Goal: Communication & Community: Answer question/provide support

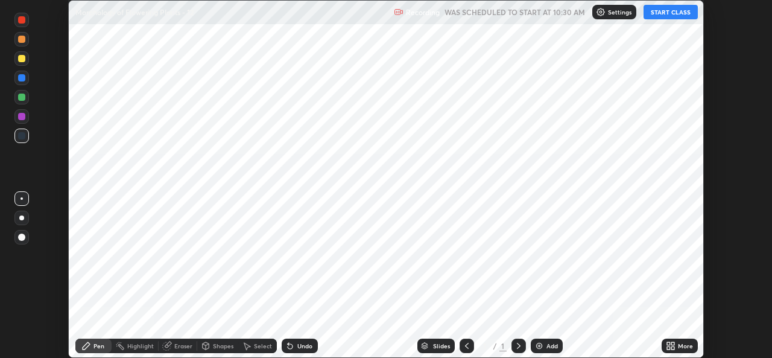
scroll to position [358, 772]
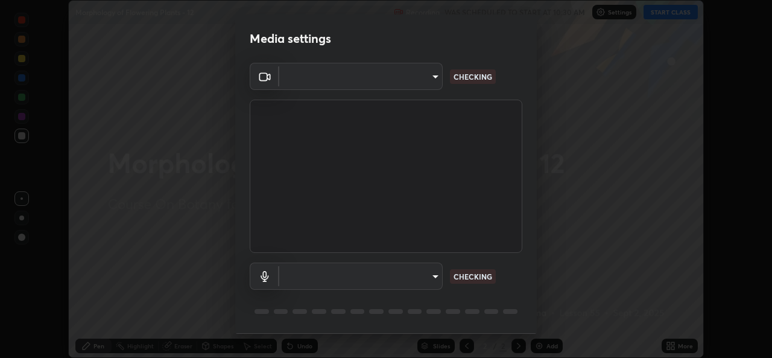
type input "a83bb134842fd6c46cae91b6313aa5efba961fee809e7364c6ef7c36ed00ea69"
type input "1096ec1564036cbcf0e9abd5aaef12808ae7e2dc0601459cd77712751889dd54"
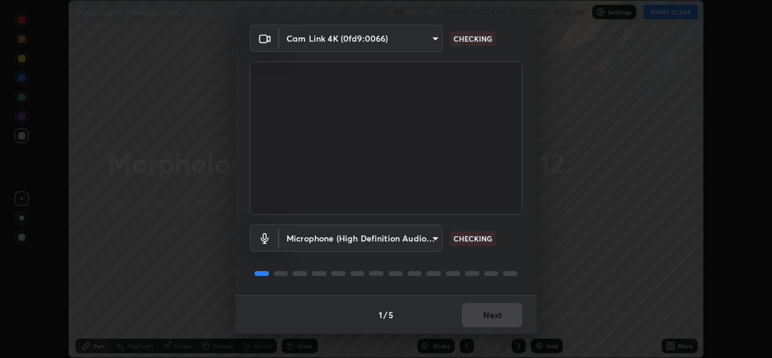
click at [416, 241] on body "Erase all Morphology of Flowering Plants - 12 Recording WAS SCHEDULED TO START …" at bounding box center [386, 179] width 772 height 358
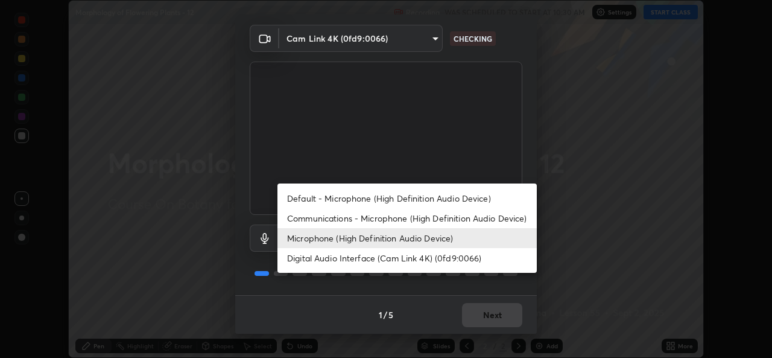
click at [396, 238] on li "Microphone (High Definition Audio Device)" at bounding box center [406, 238] width 259 height 20
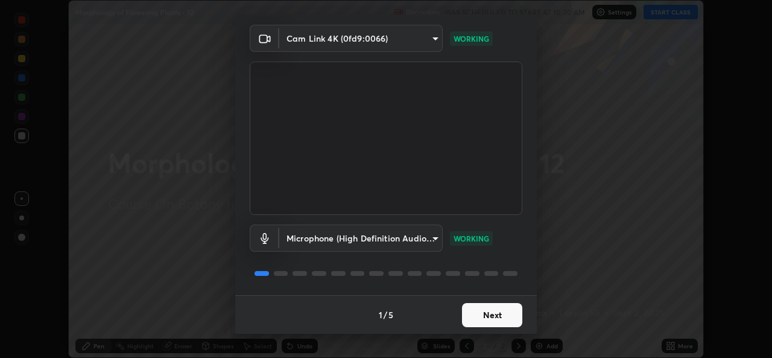
click at [489, 312] on button "Next" at bounding box center [492, 315] width 60 height 24
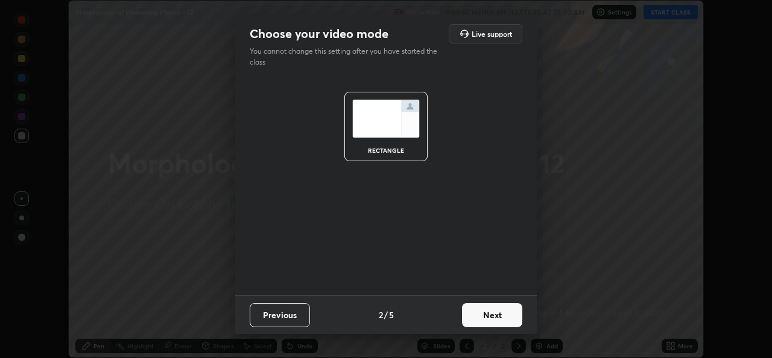
scroll to position [0, 0]
click at [482, 316] on button "Next" at bounding box center [492, 315] width 60 height 24
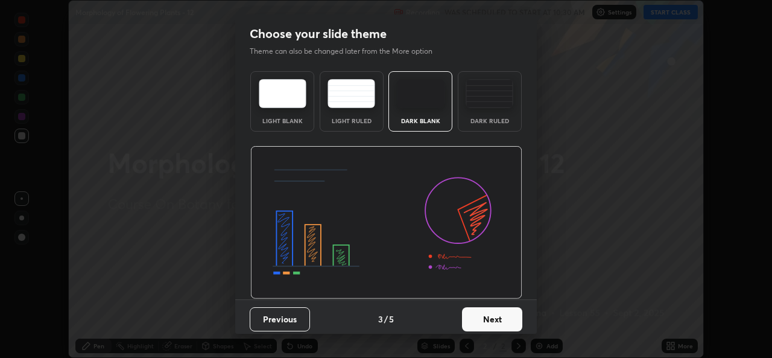
click at [482, 316] on button "Next" at bounding box center [492, 319] width 60 height 24
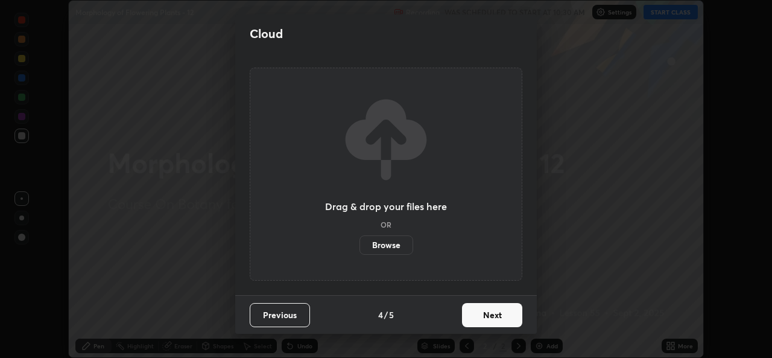
click at [483, 314] on button "Next" at bounding box center [492, 315] width 60 height 24
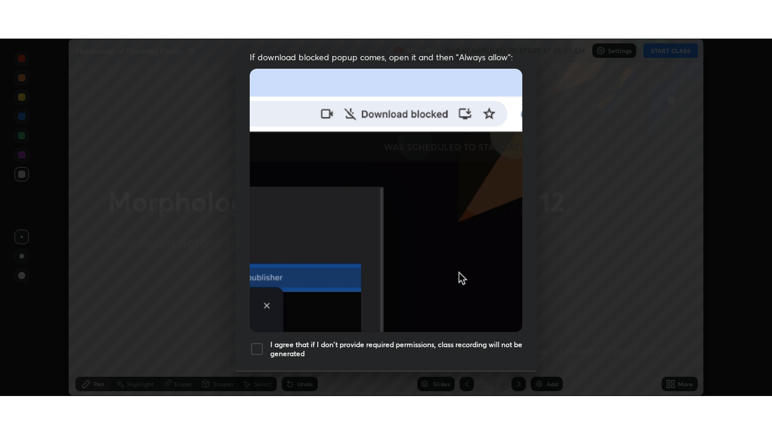
scroll to position [284, 0]
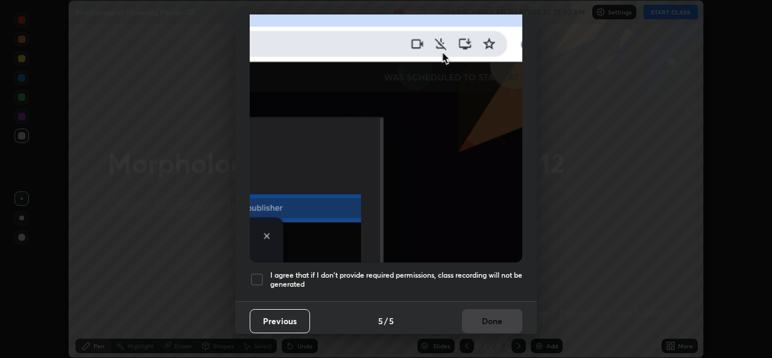
click at [254, 272] on div at bounding box center [257, 279] width 14 height 14
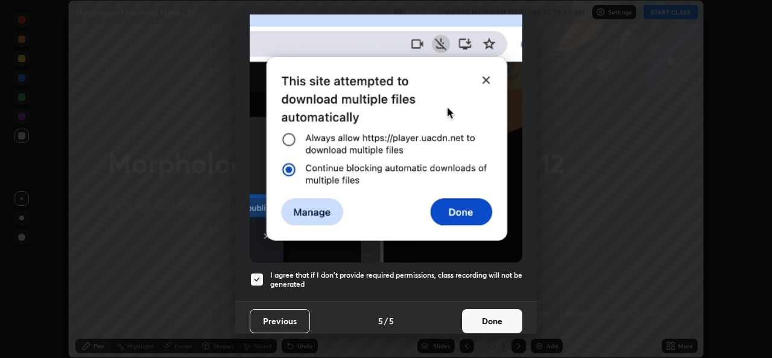
click at [502, 318] on button "Done" at bounding box center [492, 321] width 60 height 24
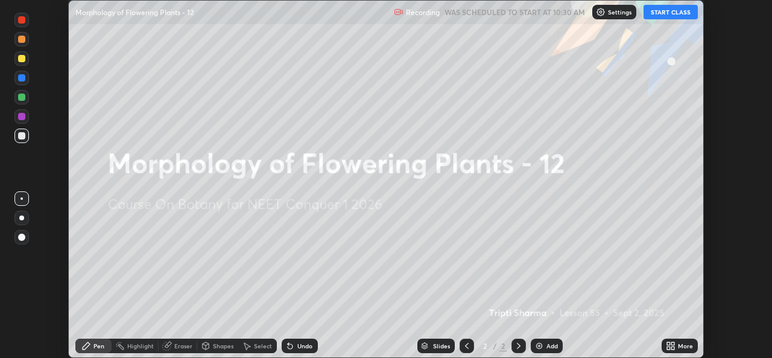
click at [677, 14] on button "START CLASS" at bounding box center [671, 12] width 54 height 14
click at [681, 346] on div "More" at bounding box center [685, 346] width 15 height 6
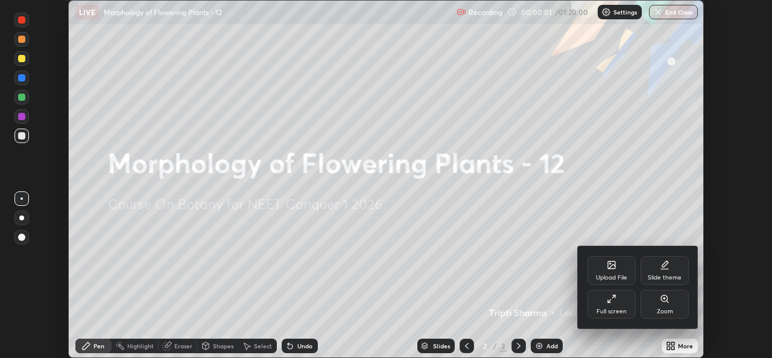
click at [610, 306] on div "Full screen" at bounding box center [611, 303] width 48 height 29
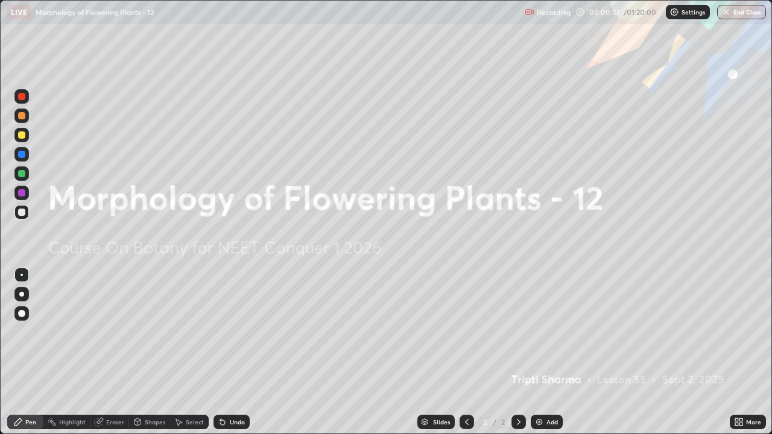
scroll to position [434, 772]
click at [517, 357] on icon at bounding box center [519, 422] width 10 height 10
click at [544, 357] on div "Add" at bounding box center [547, 422] width 32 height 14
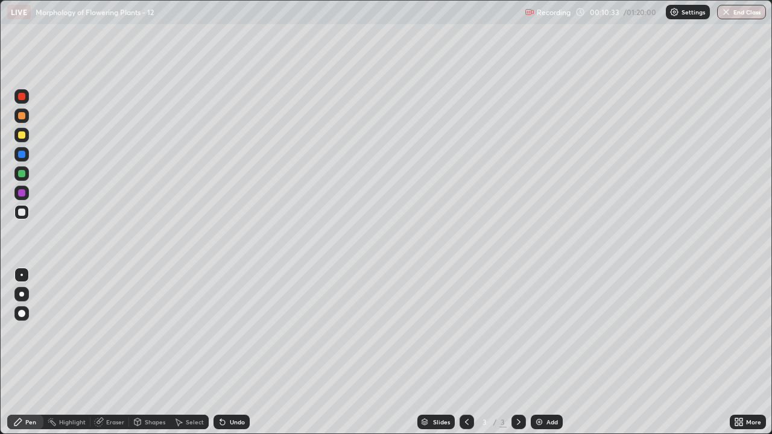
click at [111, 357] on div "Eraser" at bounding box center [115, 422] width 18 height 6
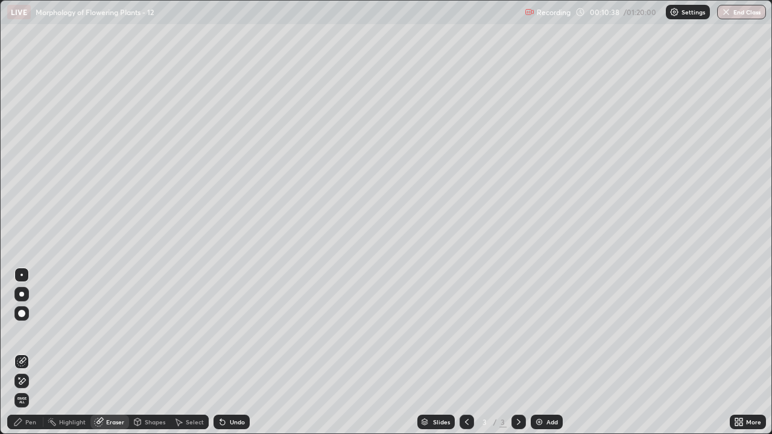
click at [26, 357] on div "Pen" at bounding box center [30, 422] width 11 height 6
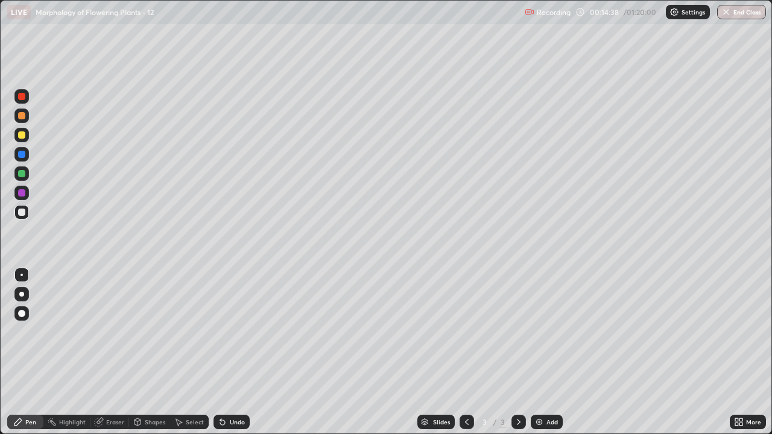
click at [549, 357] on div "Add" at bounding box center [551, 422] width 11 height 6
click at [466, 357] on div at bounding box center [467, 422] width 14 height 14
click at [465, 357] on icon at bounding box center [467, 422] width 4 height 6
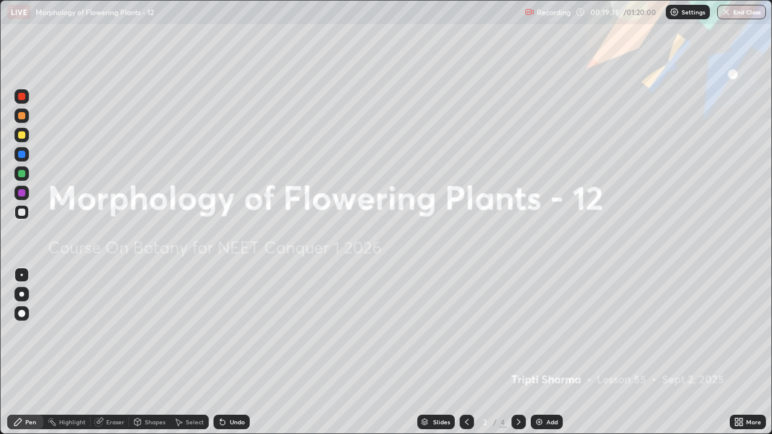
click at [517, 357] on icon at bounding box center [519, 422] width 10 height 10
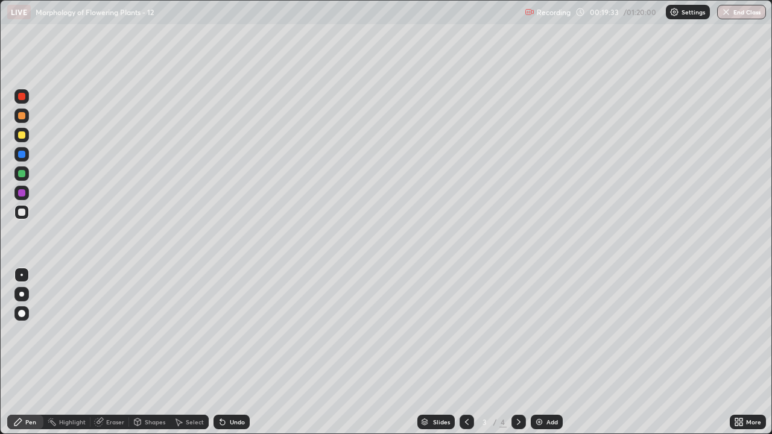
click at [121, 357] on div "Eraser" at bounding box center [115, 422] width 18 height 6
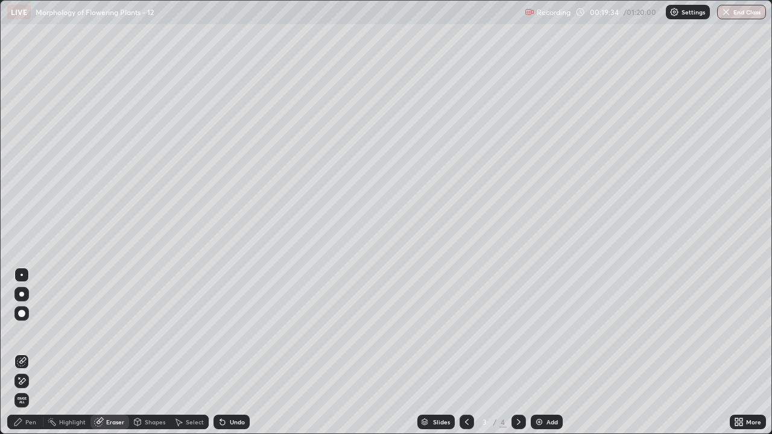
click at [22, 357] on span "Erase all" at bounding box center [21, 400] width 13 height 7
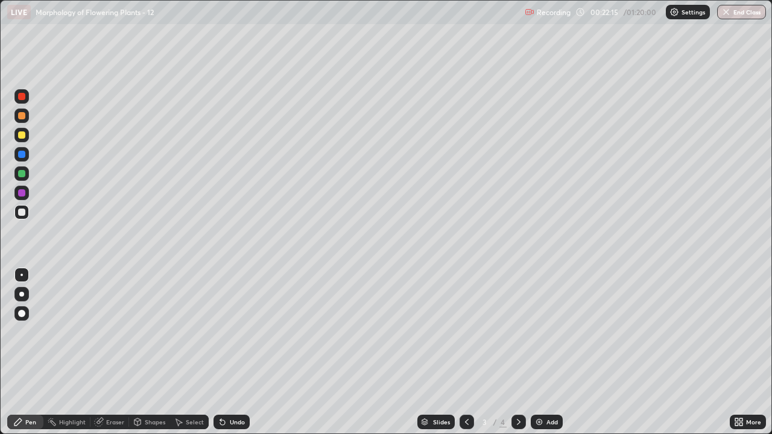
click at [22, 357] on icon at bounding box center [18, 422] width 10 height 10
click at [22, 156] on div at bounding box center [21, 154] width 7 height 7
click at [102, 357] on icon at bounding box center [99, 422] width 10 height 10
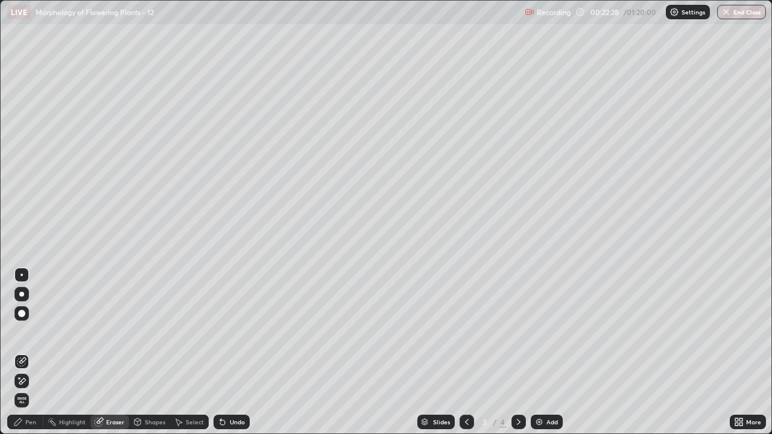
click at [29, 357] on div "Pen" at bounding box center [25, 422] width 36 height 14
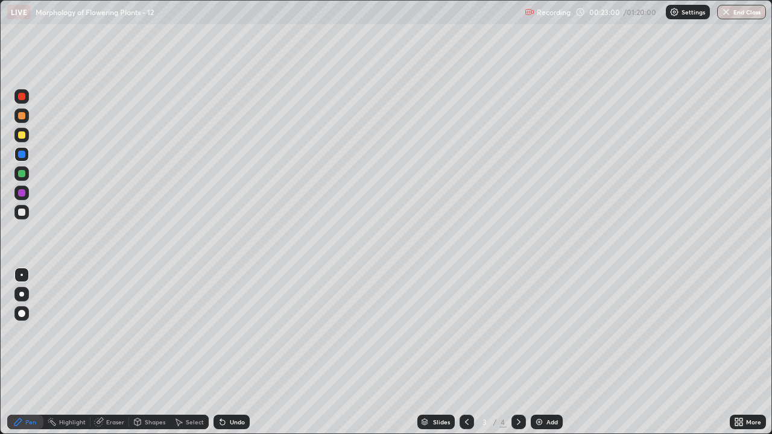
click at [111, 357] on div "Eraser" at bounding box center [109, 422] width 39 height 14
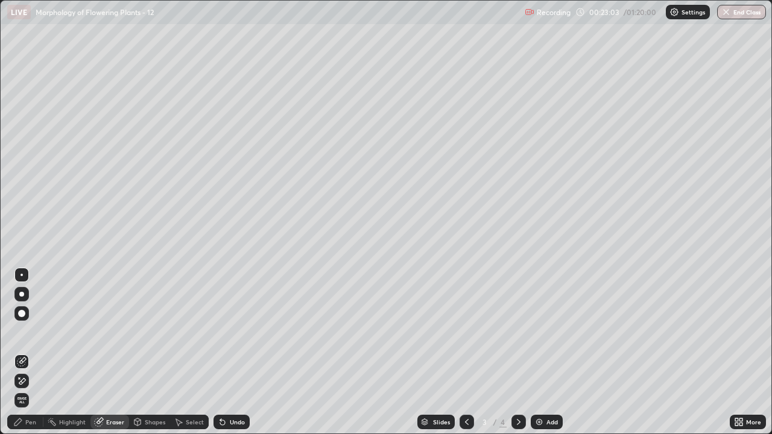
click at [38, 357] on div "Pen" at bounding box center [25, 422] width 36 height 14
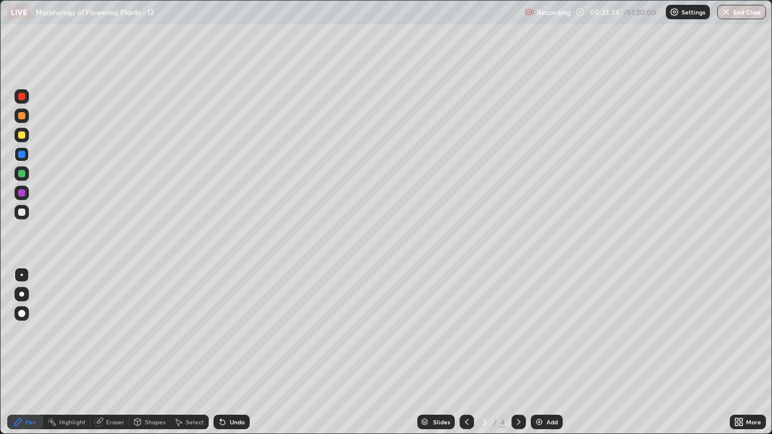
click at [101, 357] on icon at bounding box center [99, 423] width 8 height 8
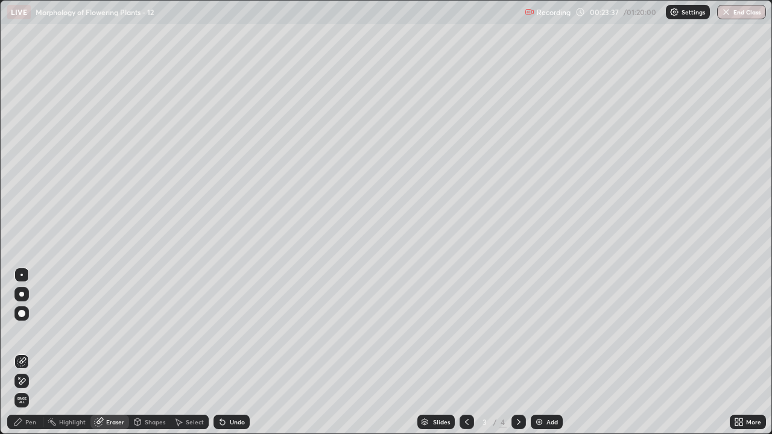
click at [32, 357] on div "Pen" at bounding box center [30, 422] width 11 height 6
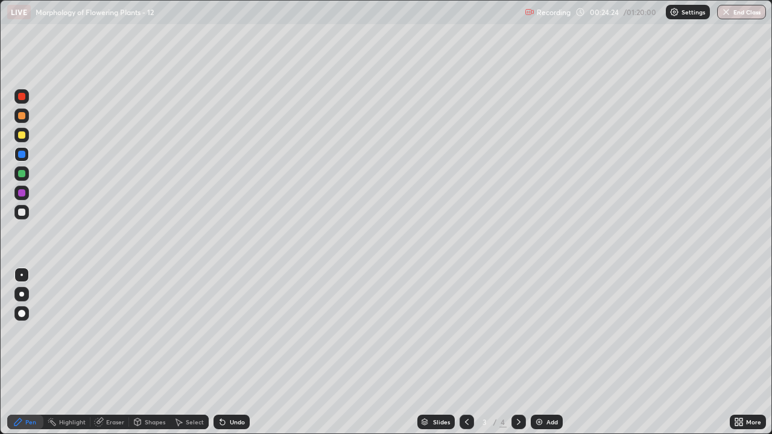
click at [103, 357] on icon at bounding box center [99, 422] width 10 height 10
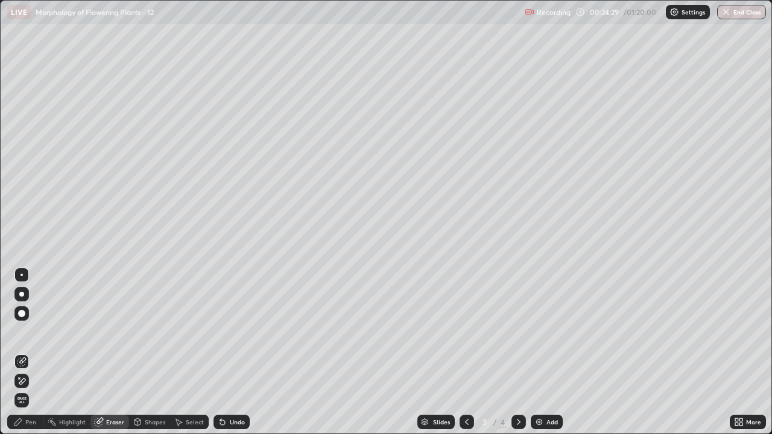
click at [28, 357] on div "Pen" at bounding box center [30, 422] width 11 height 6
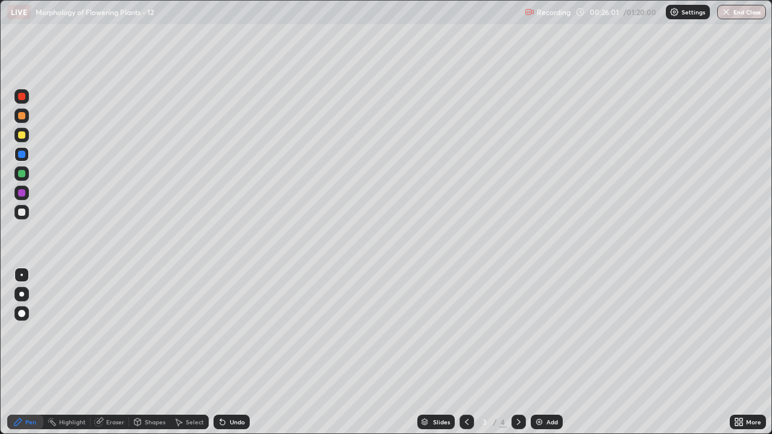
click at [105, 357] on div "Eraser" at bounding box center [109, 422] width 39 height 14
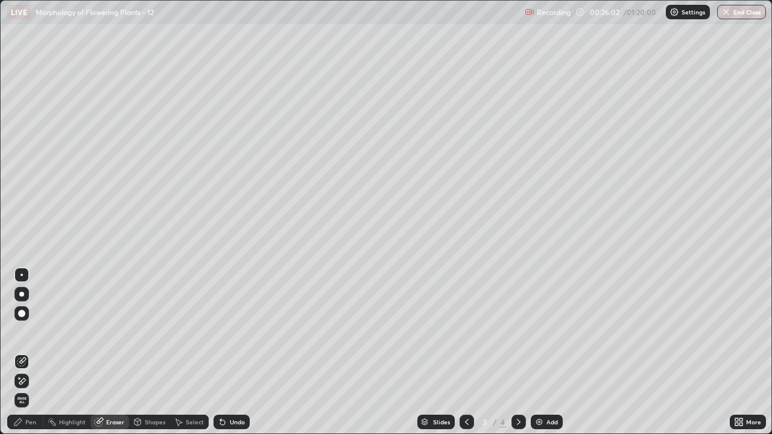
click at [21, 357] on span "Erase all" at bounding box center [21, 400] width 13 height 7
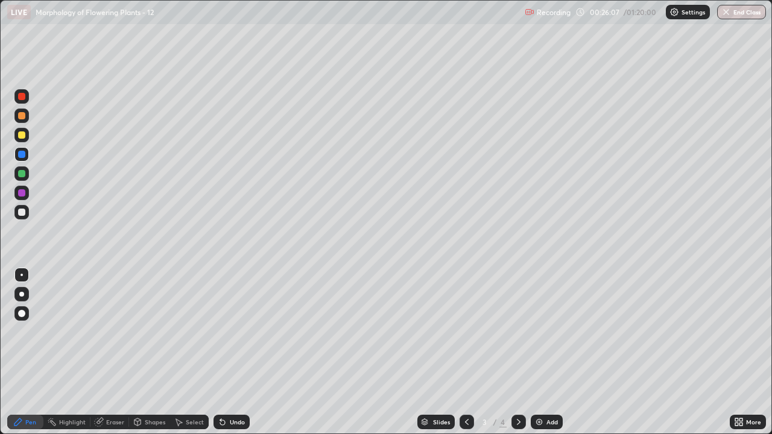
click at [22, 211] on div at bounding box center [21, 212] width 7 height 7
click at [27, 315] on div at bounding box center [21, 313] width 14 height 14
click at [538, 357] on img at bounding box center [539, 422] width 10 height 10
click at [115, 357] on div "Eraser" at bounding box center [115, 422] width 18 height 6
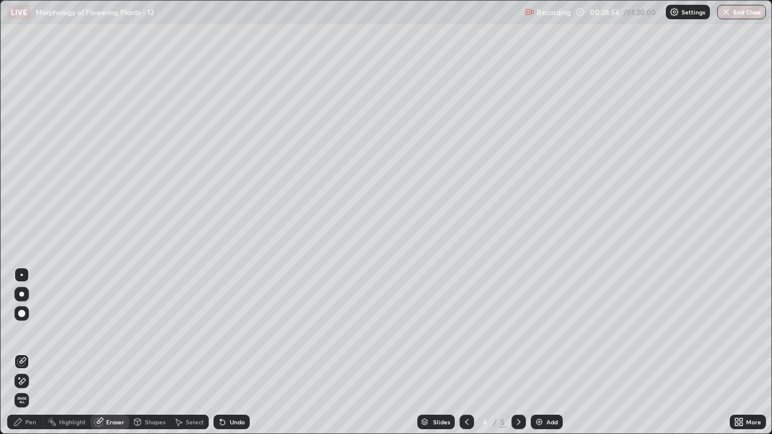
click at [22, 357] on icon at bounding box center [22, 381] width 7 height 6
click at [19, 357] on icon at bounding box center [17, 422] width 7 height 7
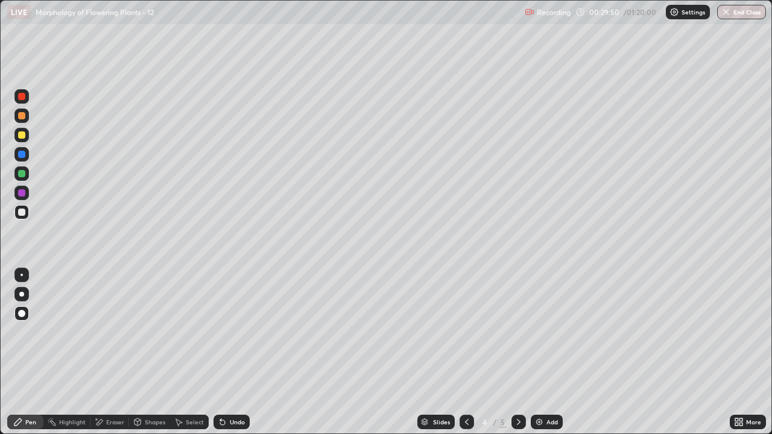
click at [466, 357] on icon at bounding box center [467, 422] width 10 height 10
click at [519, 357] on div at bounding box center [518, 422] width 14 height 14
click at [110, 357] on div "Eraser" at bounding box center [115, 422] width 18 height 6
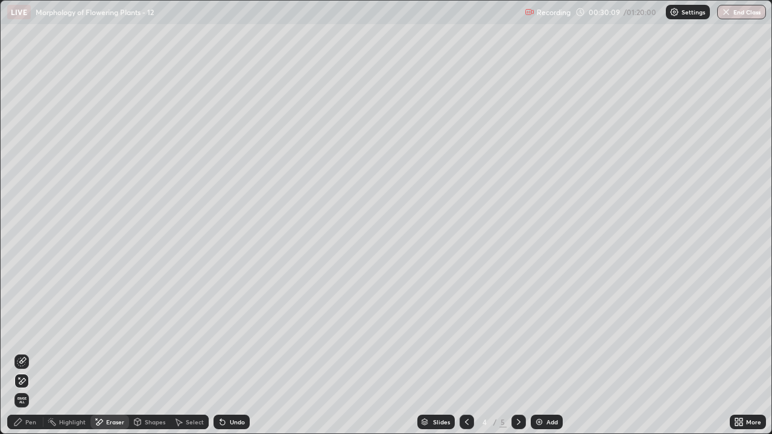
click at [21, 357] on span "Erase all" at bounding box center [21, 400] width 13 height 7
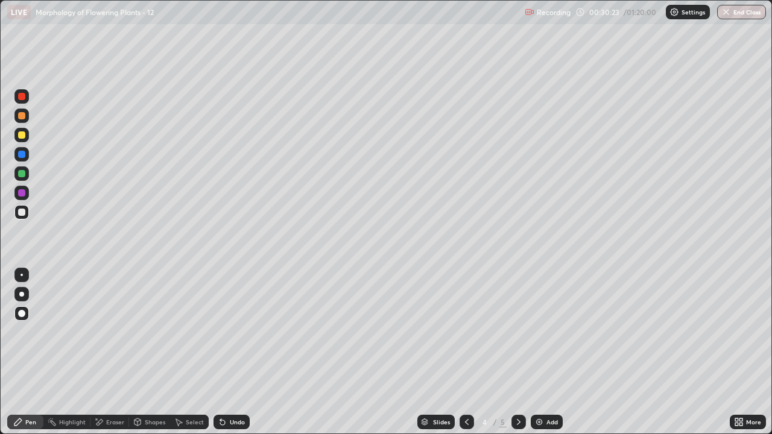
click at [460, 357] on div at bounding box center [467, 422] width 14 height 14
click at [516, 357] on icon at bounding box center [519, 422] width 10 height 10
click at [24, 192] on div at bounding box center [21, 192] width 7 height 7
click at [220, 357] on icon at bounding box center [222, 422] width 5 height 5
click at [224, 357] on icon at bounding box center [223, 422] width 10 height 10
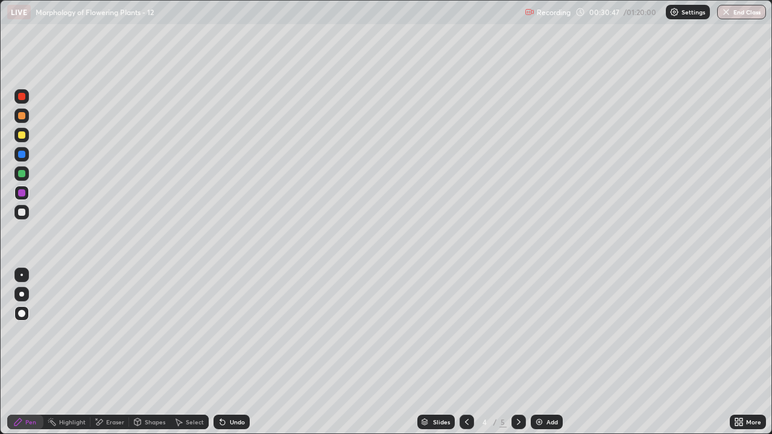
click at [220, 357] on icon at bounding box center [220, 419] width 1 height 1
click at [25, 194] on div at bounding box center [21, 192] width 7 height 7
click at [23, 173] on div at bounding box center [21, 173] width 7 height 7
click at [239, 357] on div "Undo" at bounding box center [237, 422] width 15 height 6
click at [236, 357] on div "Undo" at bounding box center [231, 422] width 36 height 14
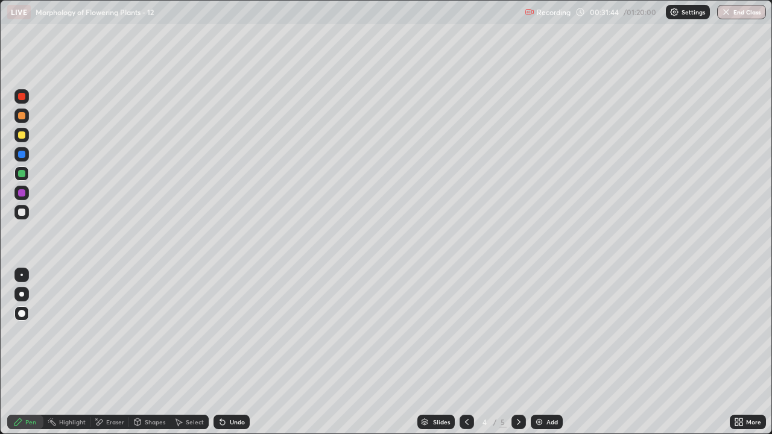
click at [236, 357] on div "Undo" at bounding box center [237, 422] width 15 height 6
click at [232, 357] on div "Undo" at bounding box center [231, 422] width 36 height 14
click at [22, 157] on div at bounding box center [21, 154] width 7 height 7
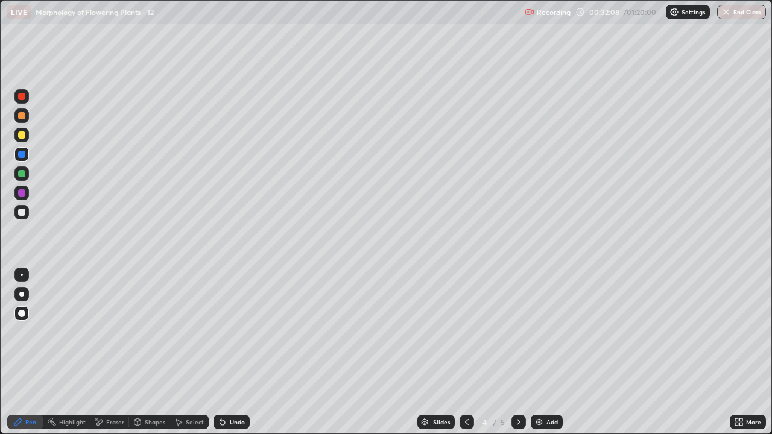
click at [233, 357] on div "Undo" at bounding box center [237, 422] width 15 height 6
click at [230, 357] on div "Undo" at bounding box center [237, 422] width 15 height 6
click at [224, 357] on icon at bounding box center [223, 422] width 10 height 10
click at [230, 357] on div "Undo" at bounding box center [237, 422] width 15 height 6
click at [226, 357] on div "Undo" at bounding box center [231, 422] width 36 height 14
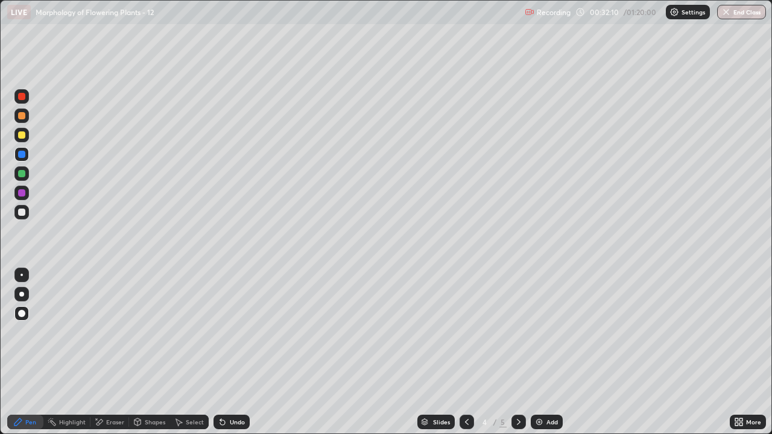
click at [232, 357] on div "Undo" at bounding box center [237, 422] width 15 height 6
click at [21, 175] on div at bounding box center [21, 173] width 7 height 7
click at [469, 357] on div at bounding box center [467, 422] width 14 height 14
click at [517, 357] on icon at bounding box center [519, 422] width 10 height 10
click at [235, 357] on div "Undo" at bounding box center [237, 422] width 15 height 6
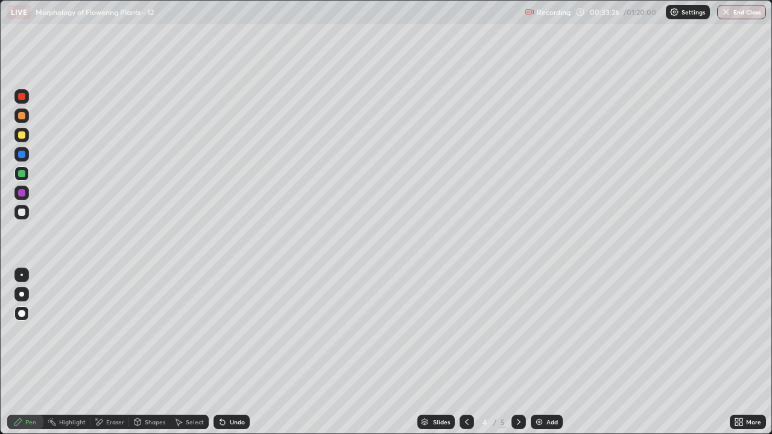
click at [231, 357] on div "Undo" at bounding box center [237, 422] width 15 height 6
click at [230, 357] on div "Undo" at bounding box center [237, 422] width 15 height 6
click at [231, 357] on div "Undo" at bounding box center [237, 422] width 15 height 6
click at [230, 357] on div "Undo" at bounding box center [237, 422] width 15 height 6
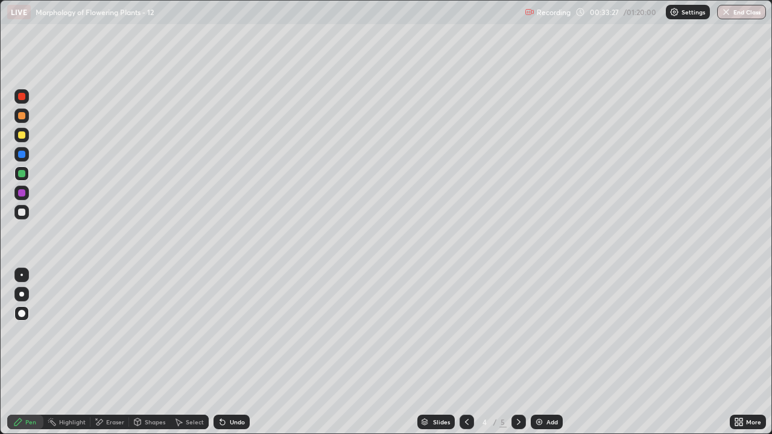
click at [231, 357] on div "Undo" at bounding box center [237, 422] width 15 height 6
click at [233, 357] on div "Undo" at bounding box center [237, 422] width 15 height 6
click at [466, 357] on icon at bounding box center [467, 422] width 10 height 10
click at [519, 357] on icon at bounding box center [519, 422] width 10 height 10
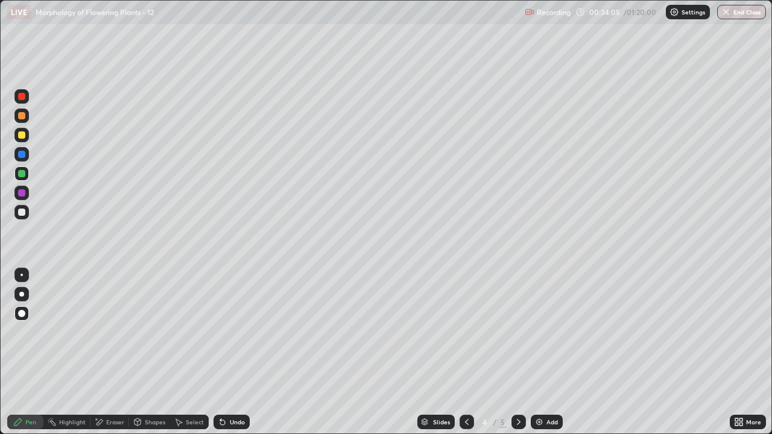
click at [112, 357] on div "Eraser" at bounding box center [115, 422] width 18 height 6
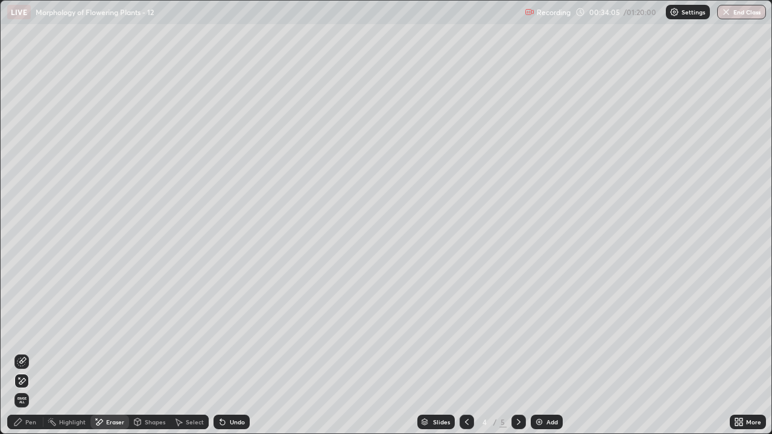
click at [22, 357] on span "Erase all" at bounding box center [21, 400] width 13 height 7
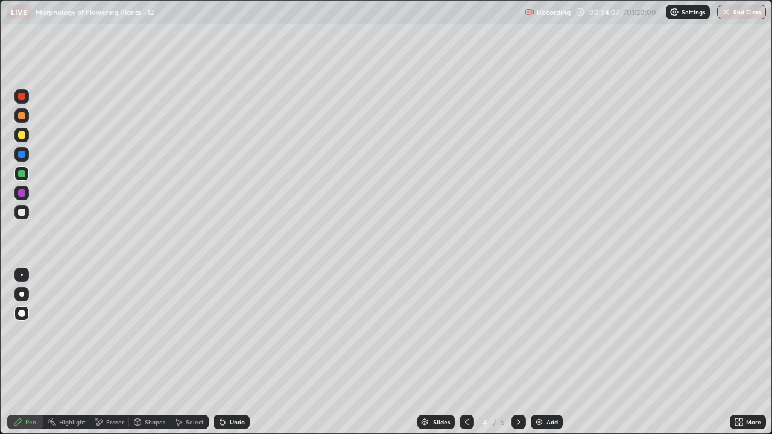
click at [464, 357] on icon at bounding box center [467, 422] width 10 height 10
click at [116, 357] on div "Eraser" at bounding box center [115, 422] width 18 height 6
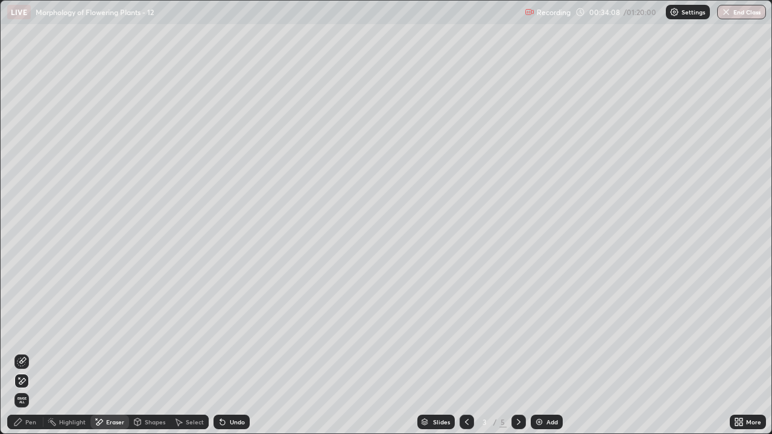
click at [22, 357] on span "Erase all" at bounding box center [21, 400] width 13 height 7
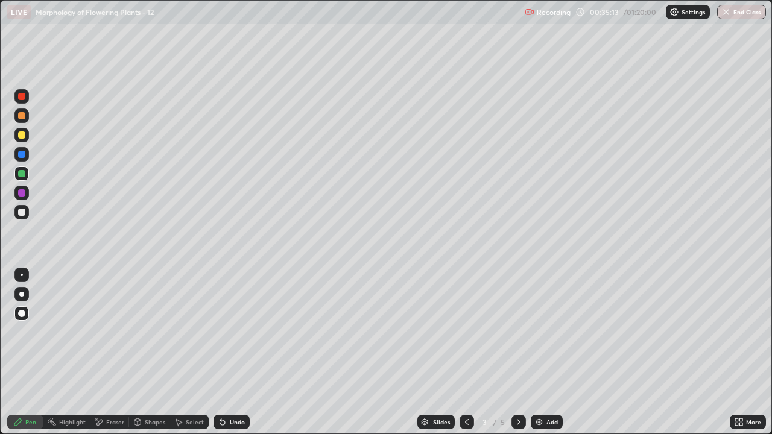
click at [517, 357] on icon at bounding box center [519, 422] width 10 height 10
click at [467, 357] on icon at bounding box center [467, 422] width 10 height 10
click at [517, 357] on icon at bounding box center [519, 422] width 10 height 10
click at [24, 191] on div at bounding box center [21, 192] width 7 height 7
click at [466, 357] on icon at bounding box center [467, 422] width 10 height 10
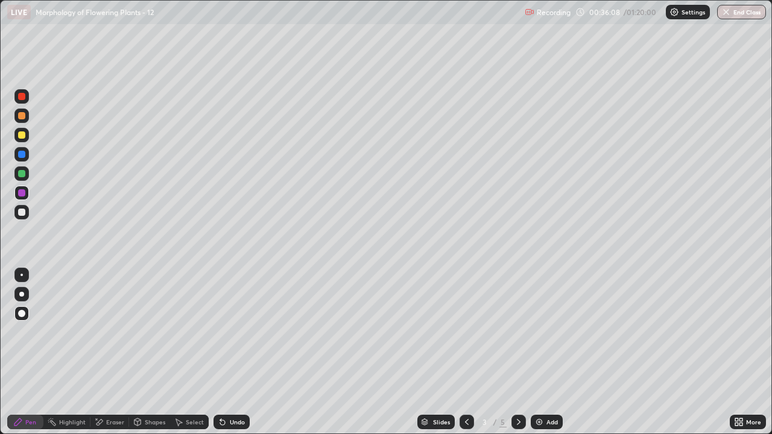
click at [22, 150] on div at bounding box center [21, 154] width 14 height 14
click at [517, 357] on icon at bounding box center [519, 422] width 10 height 10
click at [23, 133] on div at bounding box center [21, 134] width 7 height 7
click at [466, 357] on icon at bounding box center [467, 422] width 10 height 10
click at [517, 357] on icon at bounding box center [519, 422] width 10 height 10
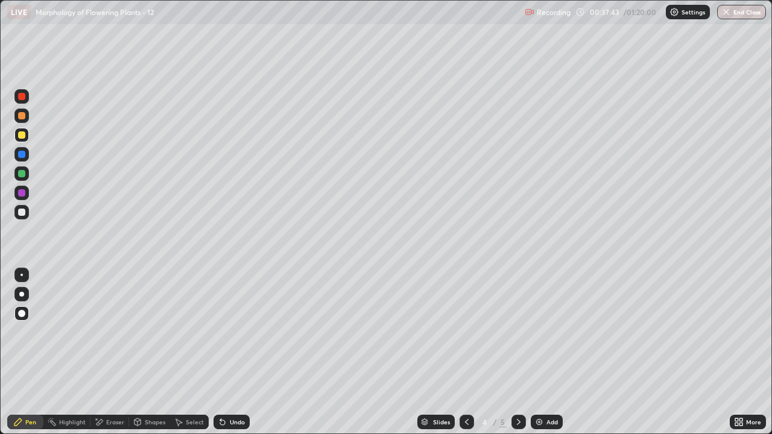
click at [464, 357] on icon at bounding box center [467, 422] width 10 height 10
click at [512, 357] on div at bounding box center [518, 422] width 14 height 14
click at [466, 357] on icon at bounding box center [467, 422] width 10 height 10
click at [465, 357] on icon at bounding box center [467, 422] width 4 height 6
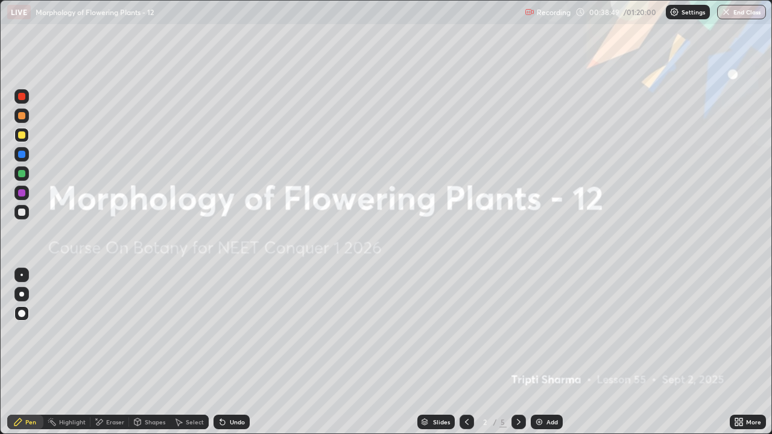
click at [109, 357] on div "Eraser" at bounding box center [109, 422] width 39 height 14
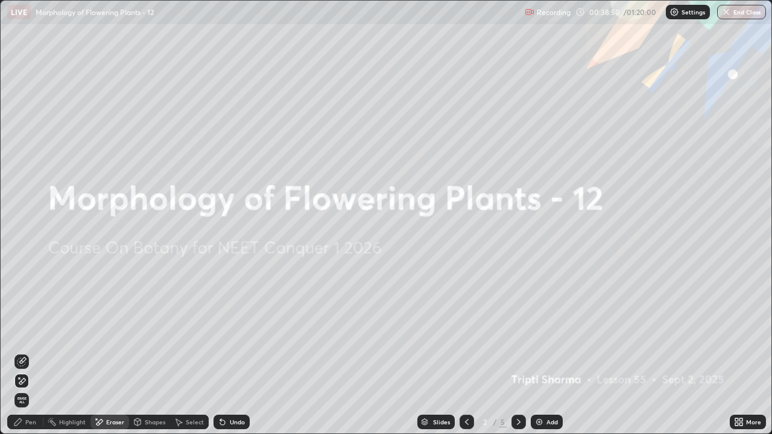
click at [517, 357] on icon at bounding box center [519, 422] width 10 height 10
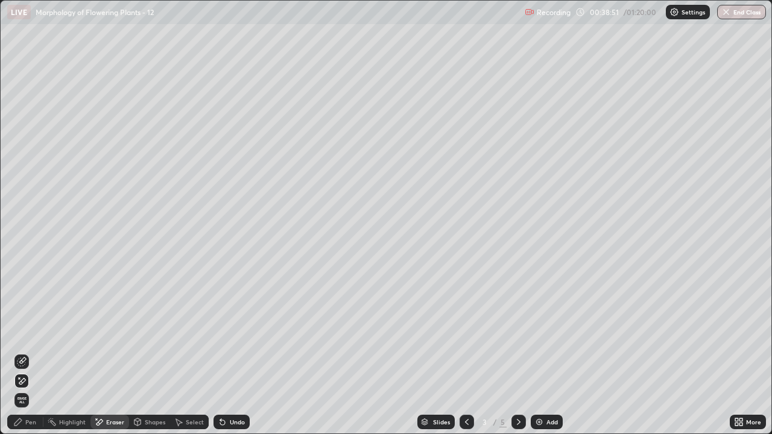
click at [105, 357] on div "Eraser" at bounding box center [109, 422] width 39 height 14
click at [110, 357] on div "Eraser" at bounding box center [115, 422] width 18 height 6
click at [108, 357] on div "Eraser" at bounding box center [115, 422] width 18 height 6
click at [21, 357] on icon at bounding box center [22, 361] width 7 height 6
click at [26, 357] on div "Pen" at bounding box center [30, 422] width 11 height 6
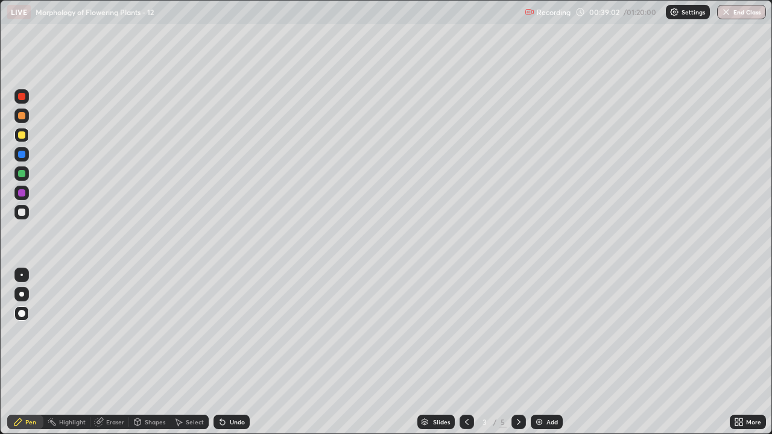
click at [33, 357] on div "Pen" at bounding box center [30, 422] width 11 height 6
click at [111, 357] on div "Eraser" at bounding box center [115, 422] width 18 height 6
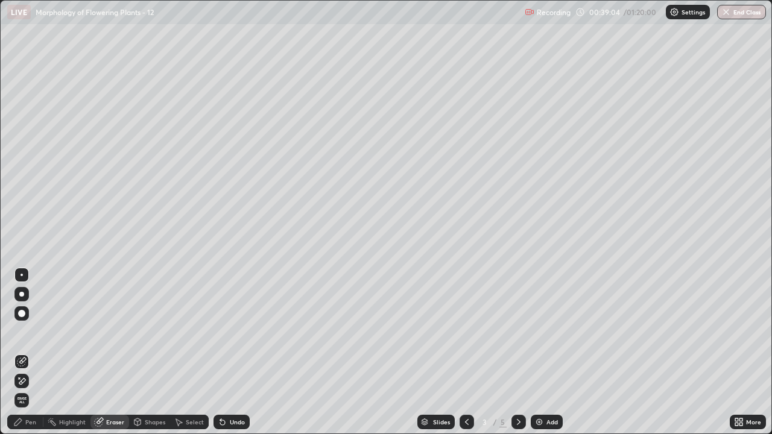
click at [22, 357] on span "Erase all" at bounding box center [21, 400] width 13 height 7
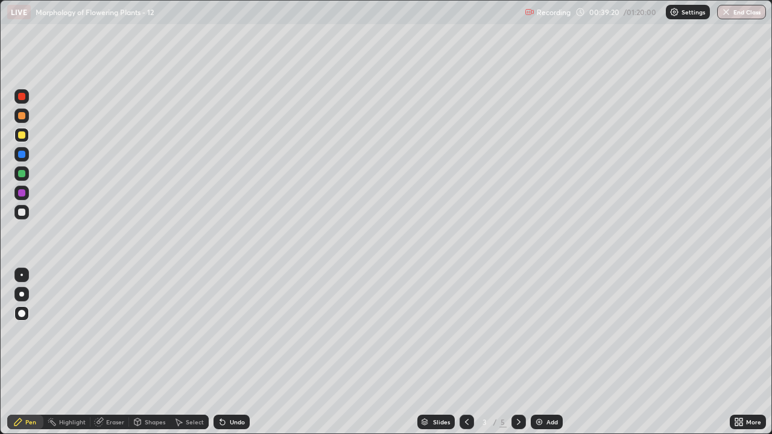
click at [230, 357] on div "Undo" at bounding box center [237, 422] width 15 height 6
click at [232, 357] on div "Undo" at bounding box center [237, 422] width 15 height 6
click at [230, 357] on div "Undo" at bounding box center [237, 422] width 15 height 6
click at [234, 357] on div "Undo" at bounding box center [237, 422] width 15 height 6
click at [220, 357] on icon at bounding box center [220, 419] width 1 height 1
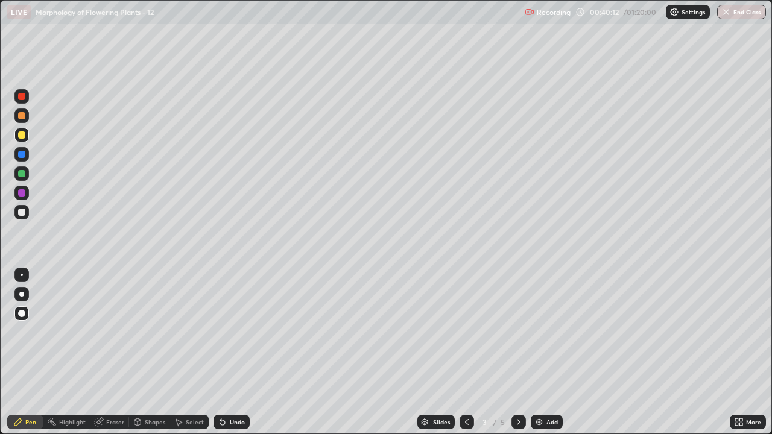
click at [230, 357] on div "Undo" at bounding box center [237, 422] width 15 height 6
click at [233, 357] on div "Undo" at bounding box center [237, 422] width 15 height 6
click at [232, 357] on div "Undo" at bounding box center [237, 422] width 15 height 6
click at [220, 357] on icon at bounding box center [220, 419] width 1 height 1
click at [220, 357] on icon at bounding box center [222, 422] width 5 height 5
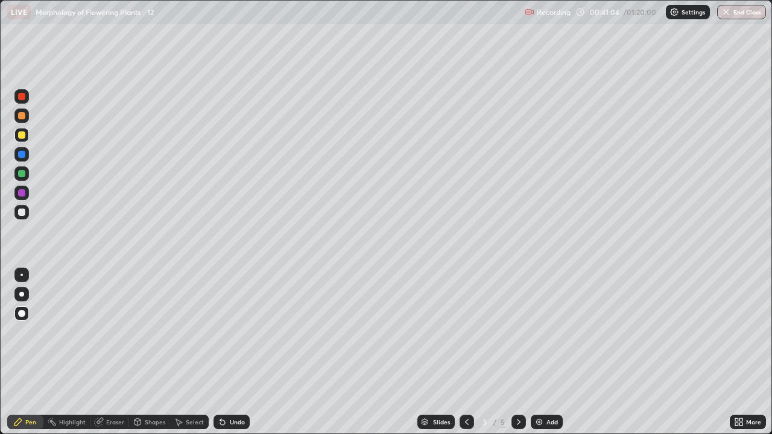
click at [220, 357] on icon at bounding box center [220, 419] width 1 height 1
click at [517, 357] on icon at bounding box center [519, 422] width 10 height 10
click at [57, 357] on div "Highlight" at bounding box center [66, 422] width 47 height 14
click at [26, 357] on div "Pen" at bounding box center [30, 422] width 11 height 6
click at [149, 357] on div "Shapes" at bounding box center [155, 422] width 21 height 6
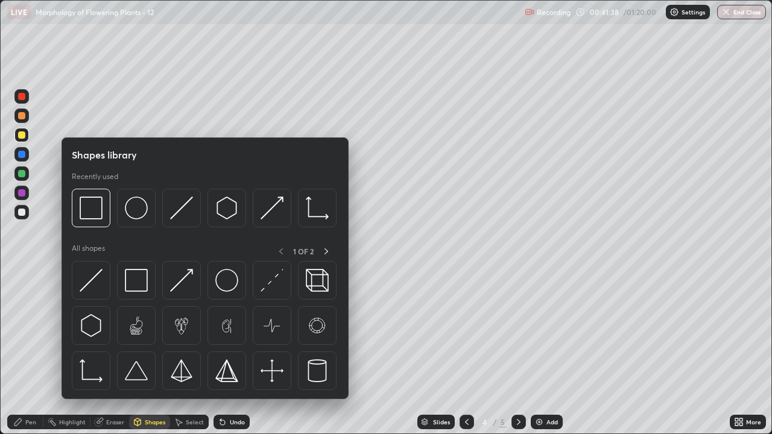
click at [186, 357] on div "Select" at bounding box center [195, 422] width 18 height 6
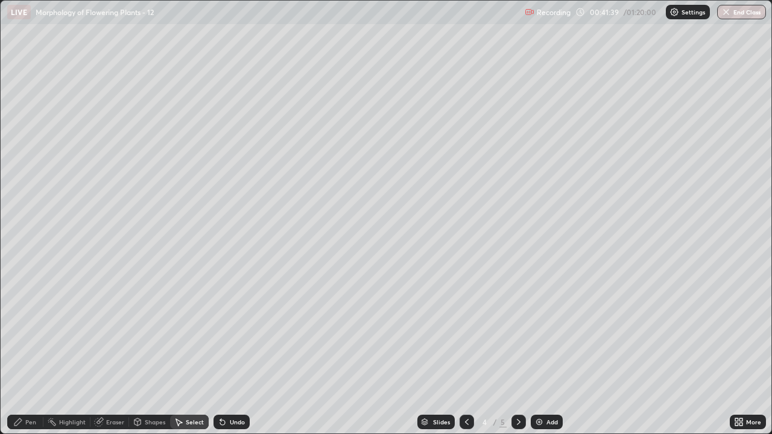
click at [220, 357] on icon at bounding box center [220, 419] width 1 height 1
click at [226, 357] on div "Undo" at bounding box center [231, 422] width 36 height 14
click at [25, 357] on div "Pen" at bounding box center [30, 422] width 11 height 6
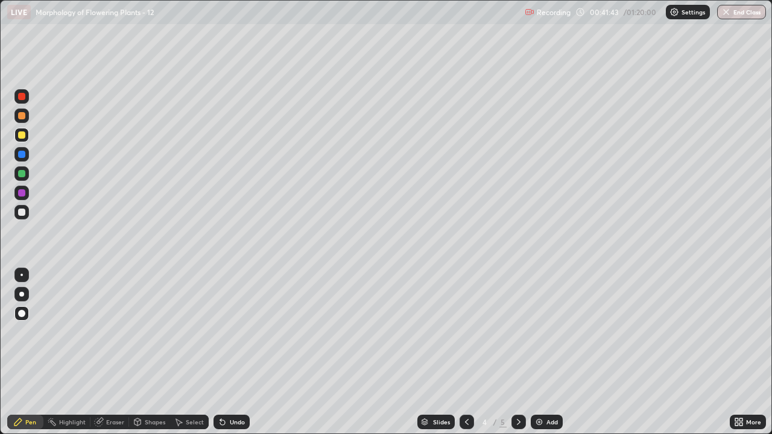
click at [230, 357] on div "Undo" at bounding box center [237, 422] width 15 height 6
click at [231, 357] on div "Undo" at bounding box center [237, 422] width 15 height 6
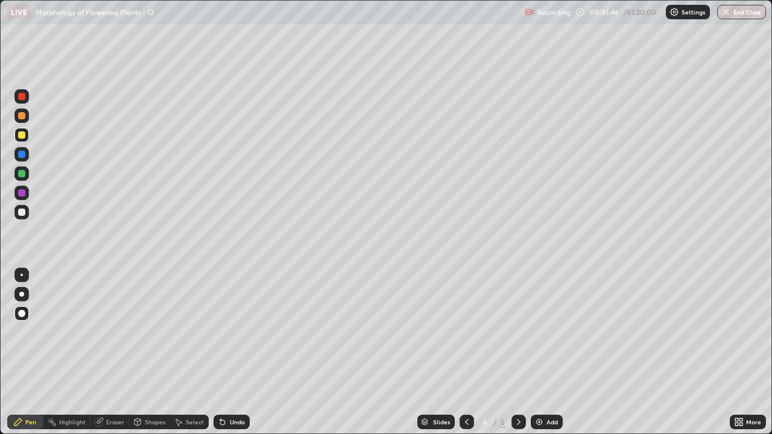
click at [23, 357] on div "Pen" at bounding box center [25, 422] width 36 height 14
click at [108, 357] on div "Eraser" at bounding box center [115, 422] width 18 height 6
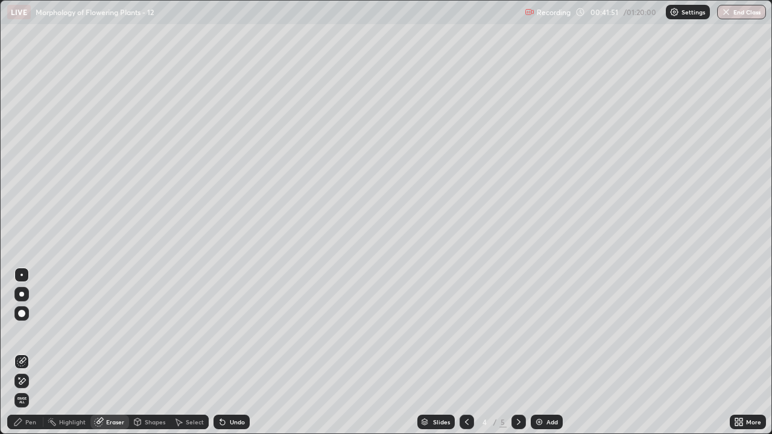
click at [27, 357] on span "Erase all" at bounding box center [21, 400] width 13 height 7
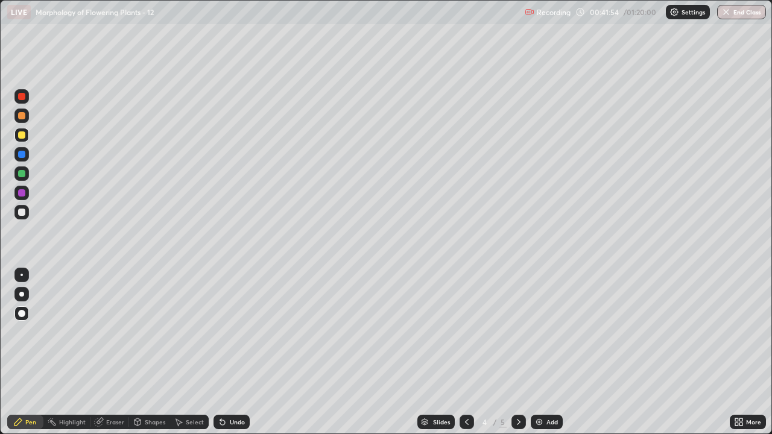
click at [466, 357] on icon at bounding box center [467, 422] width 10 height 10
click at [517, 357] on icon at bounding box center [519, 422] width 4 height 6
click at [230, 357] on div "Undo" at bounding box center [237, 422] width 15 height 6
click at [466, 357] on icon at bounding box center [467, 422] width 10 height 10
click at [516, 357] on icon at bounding box center [519, 422] width 10 height 10
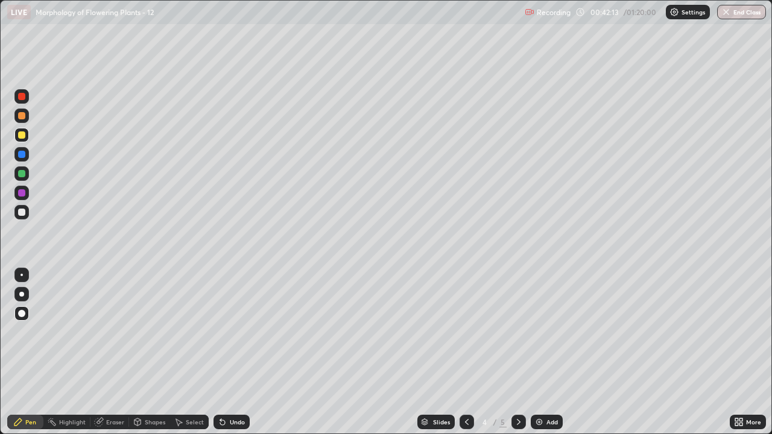
click at [24, 192] on div at bounding box center [21, 192] width 7 height 7
click at [466, 357] on icon at bounding box center [467, 422] width 10 height 10
click at [512, 357] on div at bounding box center [518, 422] width 14 height 14
click at [24, 175] on div at bounding box center [21, 173] width 7 height 7
click at [466, 357] on icon at bounding box center [467, 422] width 10 height 10
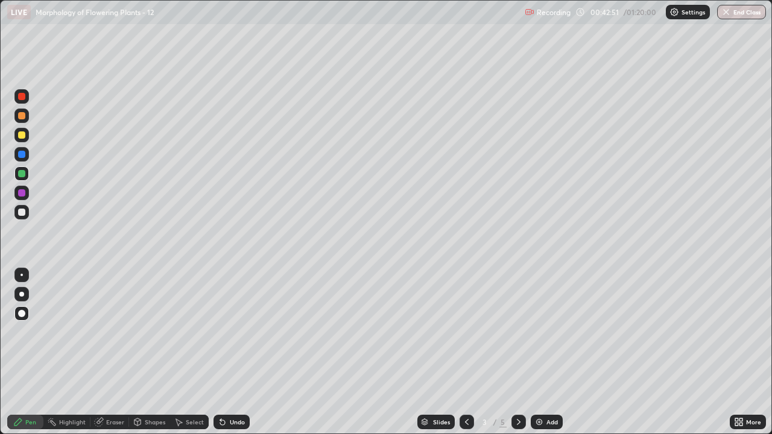
click at [515, 357] on icon at bounding box center [519, 422] width 10 height 10
click at [466, 357] on icon at bounding box center [467, 422] width 10 height 10
click at [516, 357] on icon at bounding box center [519, 422] width 10 height 10
click at [226, 357] on icon at bounding box center [223, 422] width 10 height 10
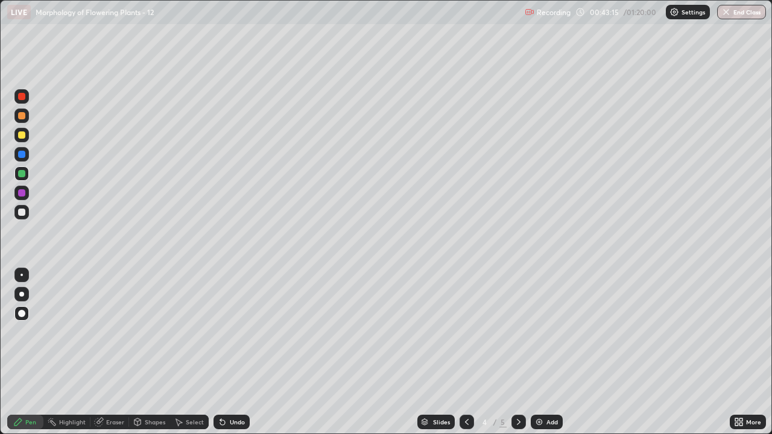
click at [223, 357] on icon at bounding box center [223, 422] width 10 height 10
click at [224, 357] on div "Undo" at bounding box center [231, 422] width 36 height 14
click at [220, 357] on icon at bounding box center [220, 419] width 1 height 1
click at [230, 357] on div "Undo" at bounding box center [237, 422] width 15 height 6
click at [23, 153] on div at bounding box center [21, 154] width 7 height 7
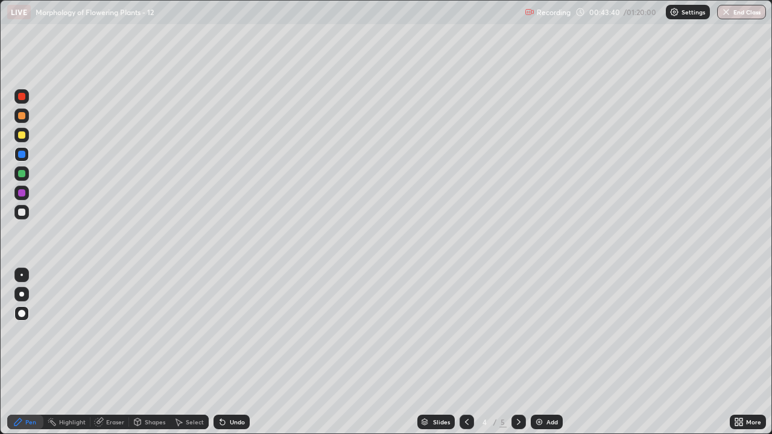
click at [464, 357] on icon at bounding box center [467, 422] width 10 height 10
click at [517, 357] on icon at bounding box center [519, 422] width 10 height 10
click at [23, 117] on div at bounding box center [21, 115] width 7 height 7
click at [464, 357] on icon at bounding box center [467, 422] width 10 height 10
click at [519, 357] on icon at bounding box center [519, 422] width 10 height 10
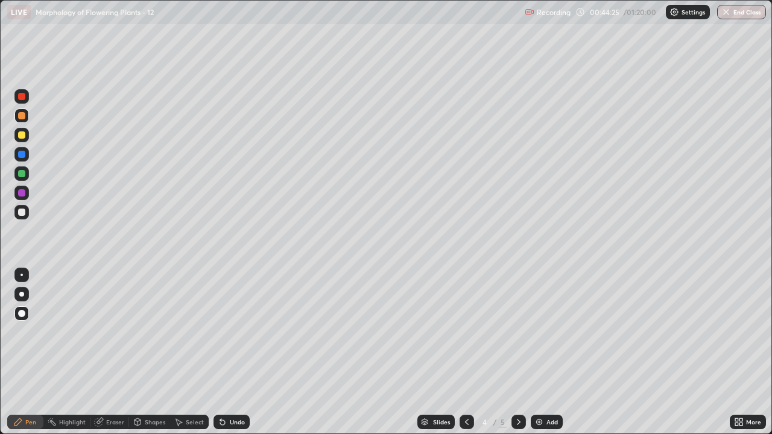
click at [463, 357] on icon at bounding box center [467, 422] width 10 height 10
click at [513, 357] on div at bounding box center [518, 422] width 14 height 14
click at [467, 357] on icon at bounding box center [467, 422] width 10 height 10
click at [517, 357] on icon at bounding box center [519, 422] width 10 height 10
click at [522, 357] on div at bounding box center [518, 422] width 14 height 24
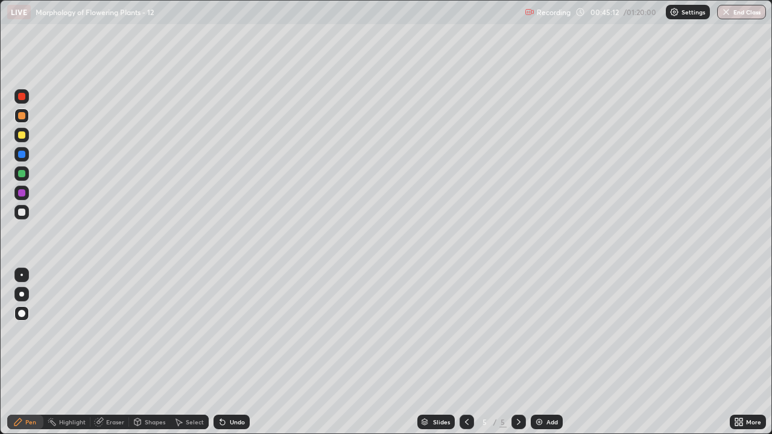
click at [517, 357] on icon at bounding box center [519, 422] width 10 height 10
click at [112, 357] on div "Eraser" at bounding box center [115, 422] width 18 height 6
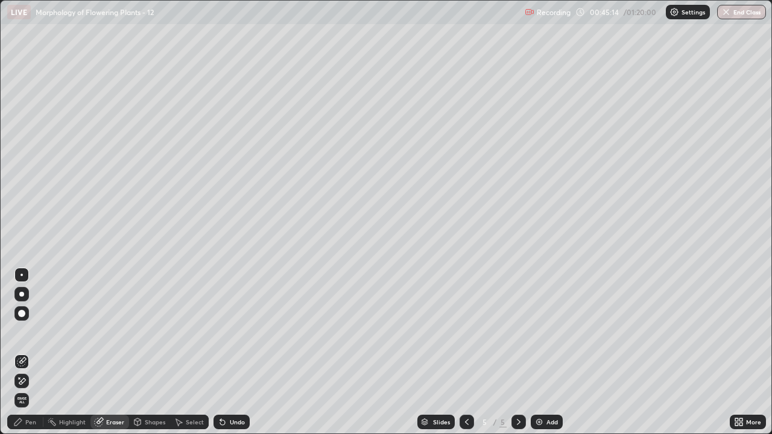
click at [24, 357] on div "Erase all" at bounding box center [21, 400] width 14 height 14
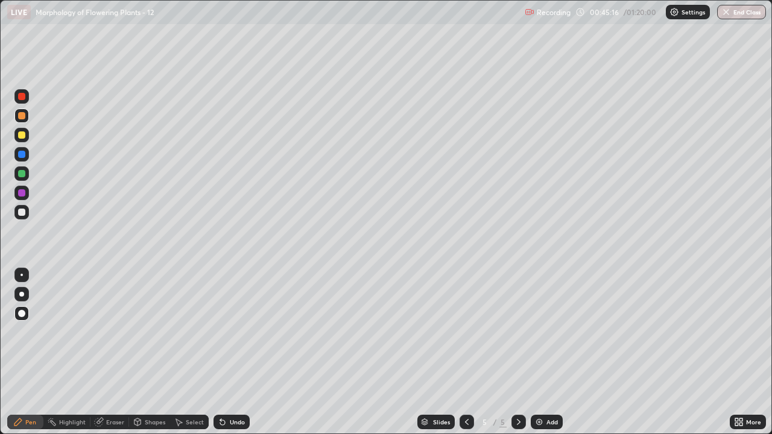
click at [465, 357] on icon at bounding box center [467, 422] width 4 height 6
click at [109, 357] on div "Eraser" at bounding box center [109, 422] width 39 height 14
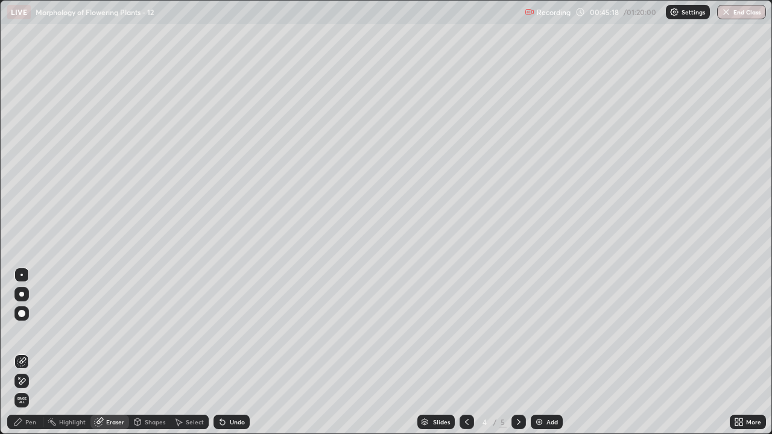
click at [22, 357] on span "Erase all" at bounding box center [21, 400] width 13 height 7
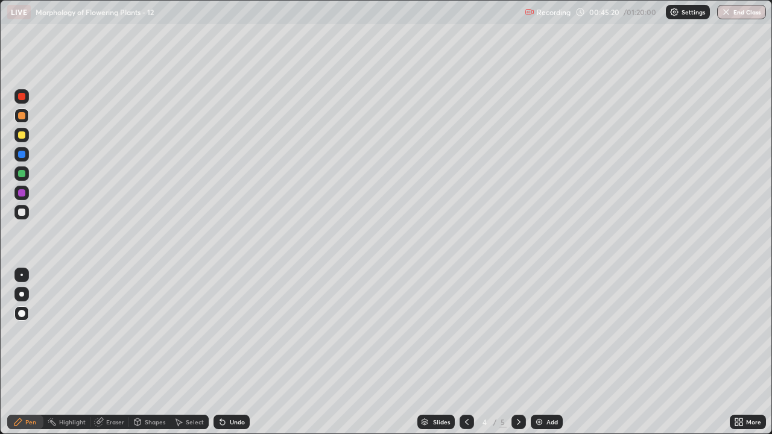
click at [466, 357] on icon at bounding box center [467, 422] width 10 height 10
click at [114, 357] on div "Eraser" at bounding box center [115, 422] width 18 height 6
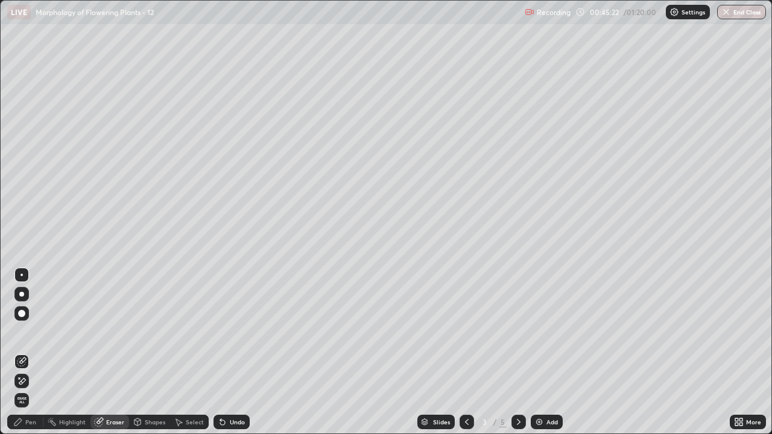
click at [22, 357] on span "Erase all" at bounding box center [21, 400] width 13 height 7
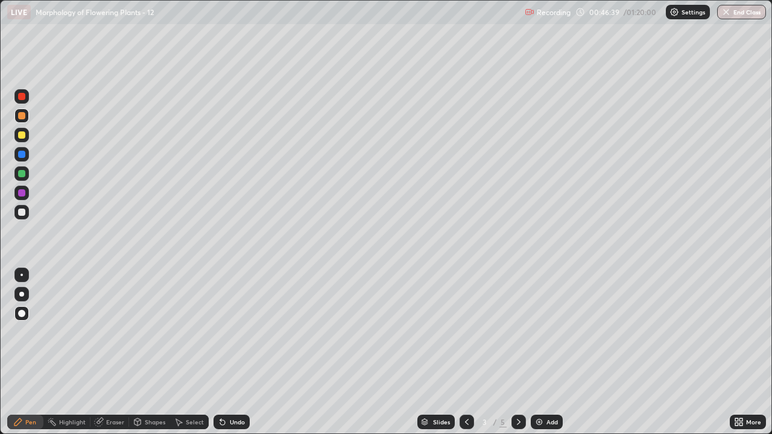
click at [517, 357] on div at bounding box center [518, 422] width 14 height 14
click at [465, 357] on icon at bounding box center [467, 422] width 10 height 10
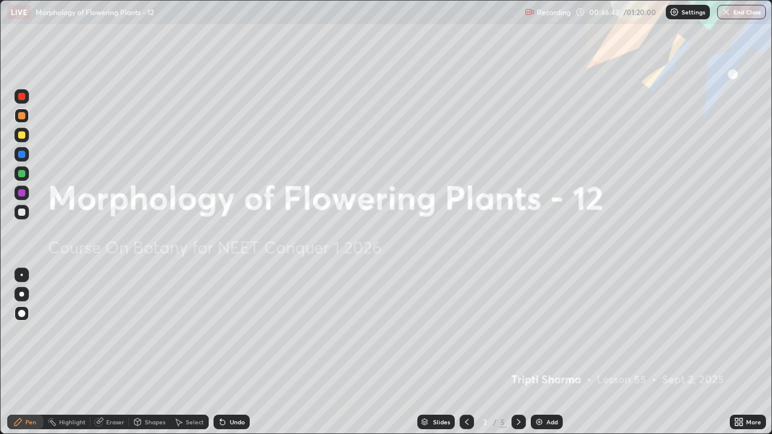
click at [516, 357] on icon at bounding box center [519, 422] width 10 height 10
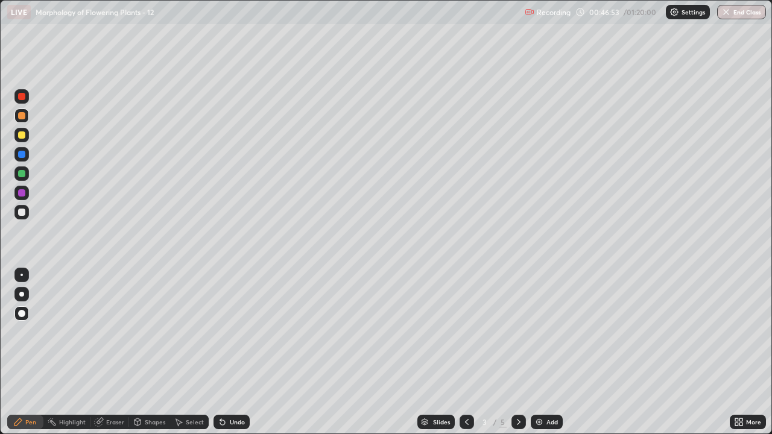
click at [517, 357] on icon at bounding box center [519, 422] width 10 height 10
click at [466, 357] on icon at bounding box center [467, 422] width 10 height 10
click at [113, 357] on div "Eraser" at bounding box center [115, 422] width 18 height 6
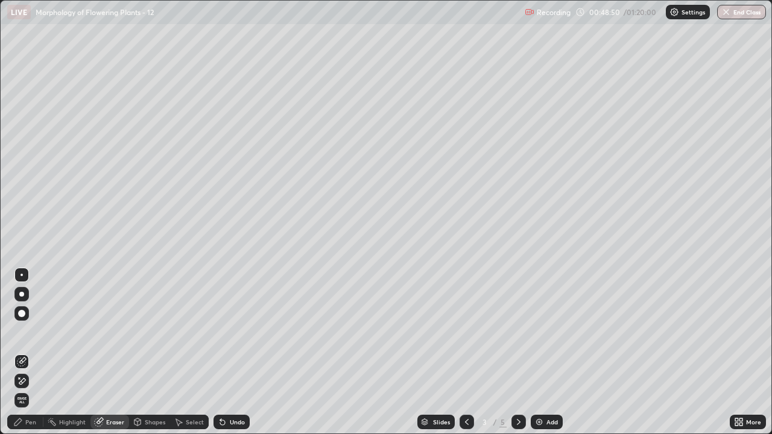
click at [22, 357] on span "Erase all" at bounding box center [21, 400] width 13 height 7
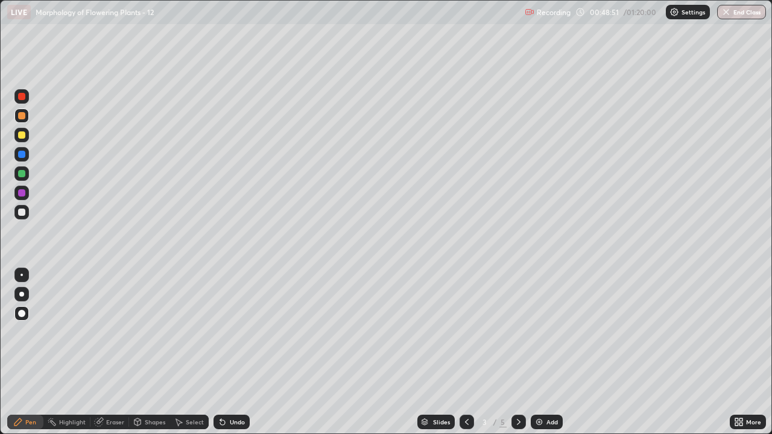
click at [519, 357] on icon at bounding box center [519, 422] width 10 height 10
click at [116, 357] on div "Eraser" at bounding box center [109, 422] width 39 height 14
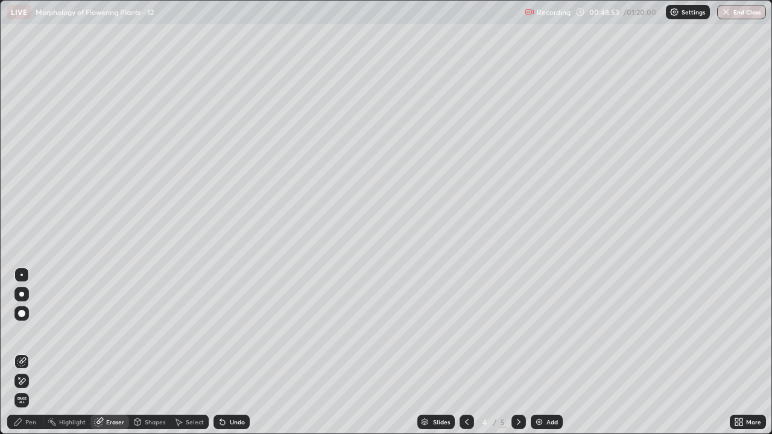
click at [22, 357] on span "Erase all" at bounding box center [21, 400] width 13 height 7
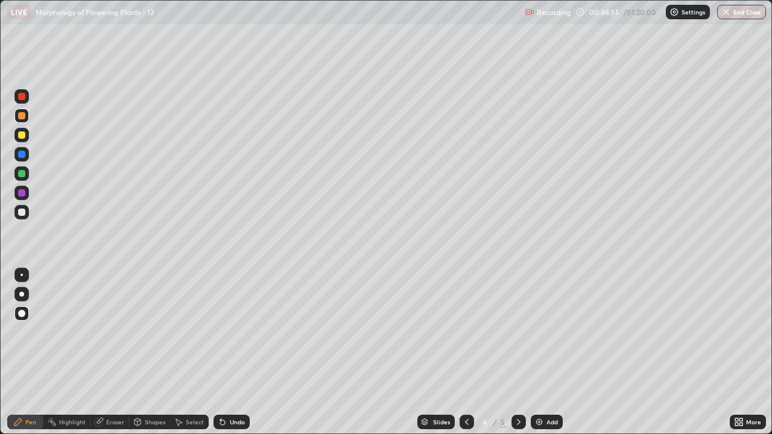
click at [465, 357] on icon at bounding box center [467, 422] width 4 height 6
click at [111, 357] on div "Eraser" at bounding box center [115, 422] width 18 height 6
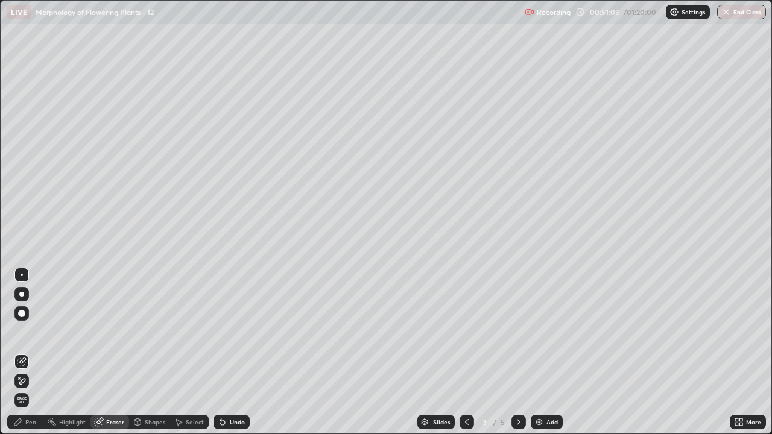
click at [31, 357] on div "Pen" at bounding box center [30, 422] width 11 height 6
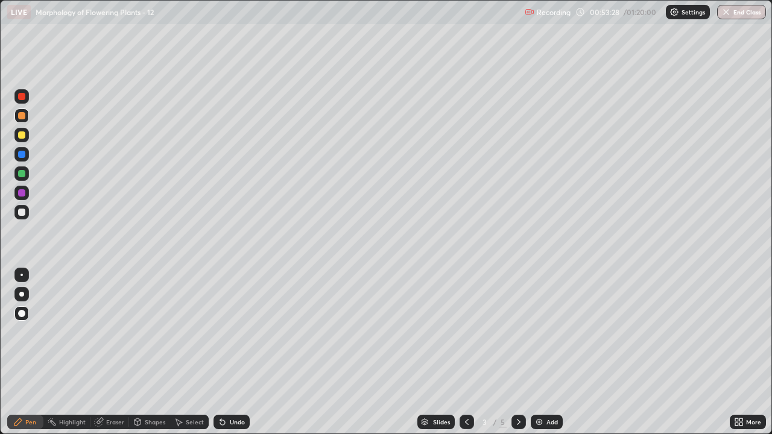
click at [106, 357] on div "Eraser" at bounding box center [115, 422] width 18 height 6
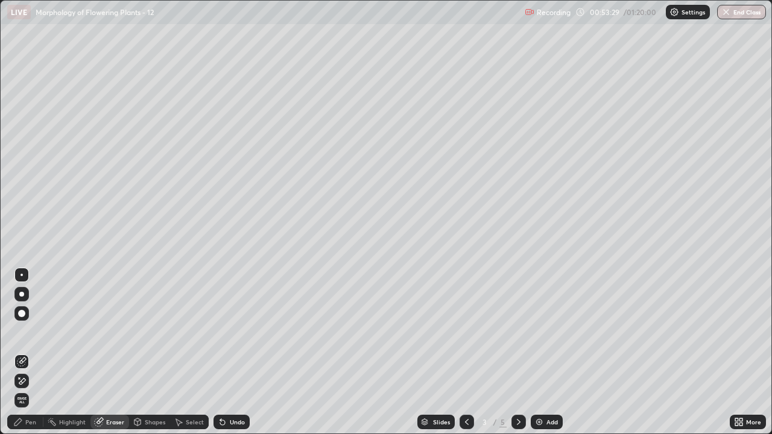
click at [20, 357] on span "Erase all" at bounding box center [21, 400] width 13 height 7
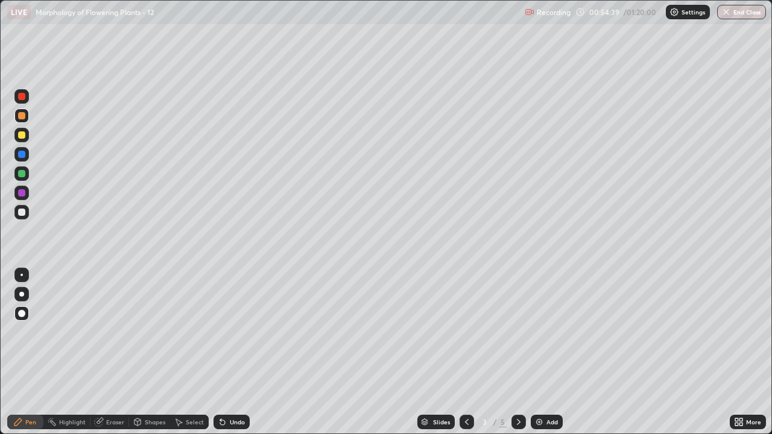
click at [230, 357] on div "Undo" at bounding box center [237, 422] width 15 height 6
click at [112, 357] on div "Eraser" at bounding box center [115, 422] width 18 height 6
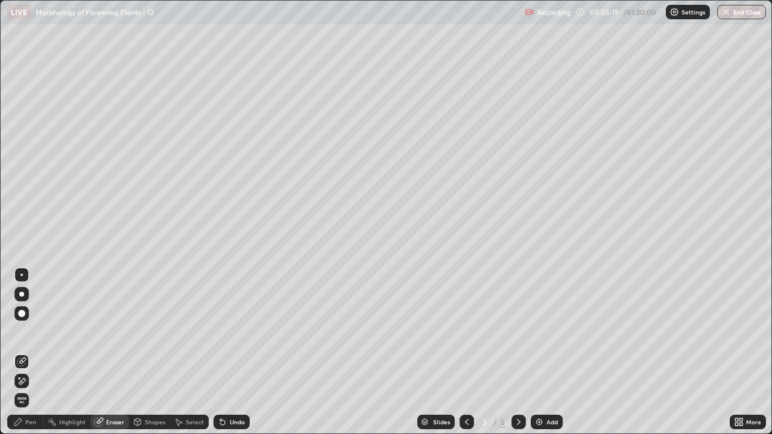
click at [32, 357] on div "Pen" at bounding box center [25, 422] width 36 height 14
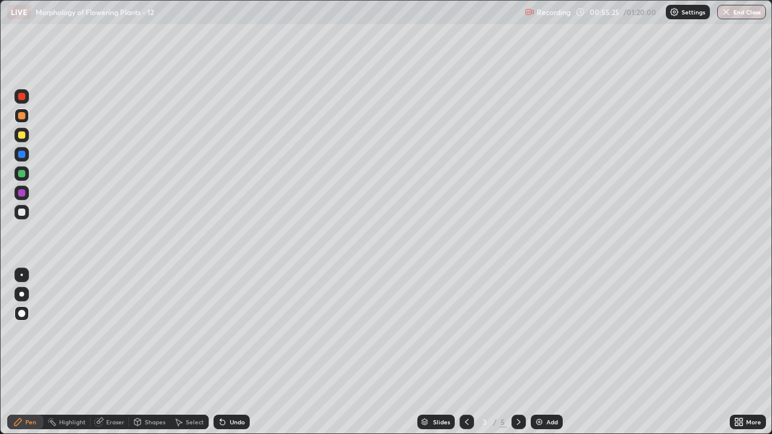
click at [22, 171] on div at bounding box center [21, 173] width 7 height 7
click at [22, 96] on div at bounding box center [21, 96] width 7 height 7
click at [22, 156] on div at bounding box center [21, 154] width 7 height 7
click at [24, 99] on div at bounding box center [21, 96] width 7 height 7
click at [118, 357] on div "Eraser" at bounding box center [109, 422] width 39 height 14
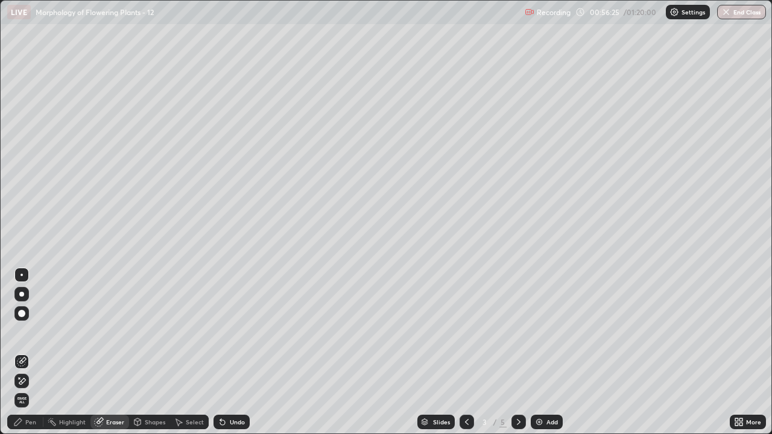
click at [22, 357] on span "Erase all" at bounding box center [21, 400] width 13 height 7
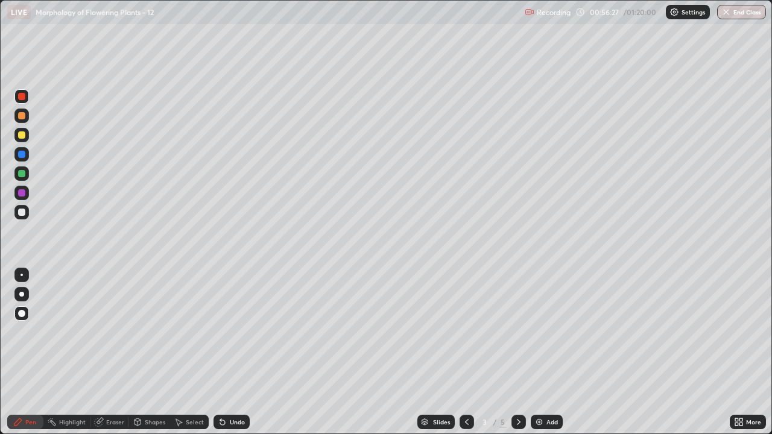
click at [466, 357] on icon at bounding box center [467, 422] width 10 height 10
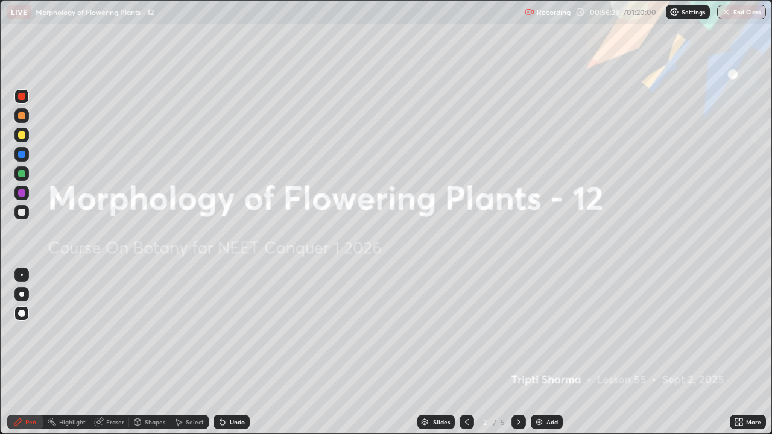
click at [517, 357] on icon at bounding box center [519, 422] width 10 height 10
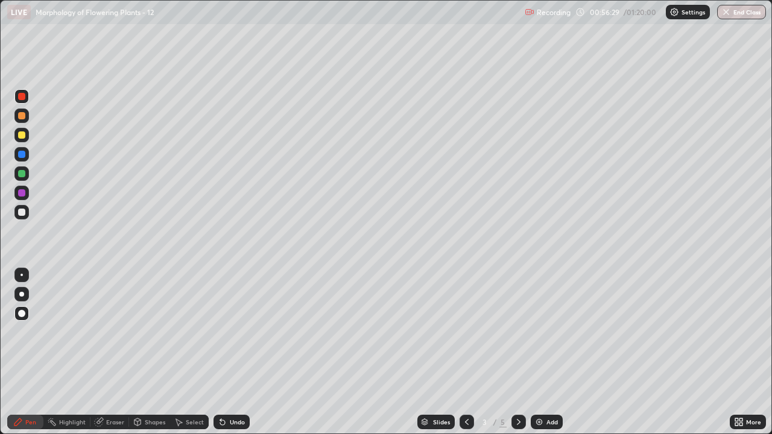
click at [517, 357] on icon at bounding box center [519, 422] width 10 height 10
click at [512, 357] on div at bounding box center [518, 422] width 14 height 14
click at [465, 357] on icon at bounding box center [467, 422] width 4 height 6
click at [466, 357] on icon at bounding box center [467, 422] width 10 height 10
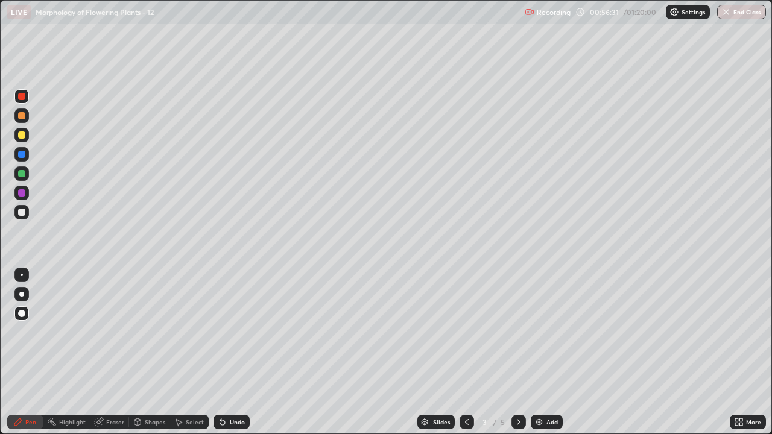
click at [466, 357] on icon at bounding box center [467, 422] width 10 height 10
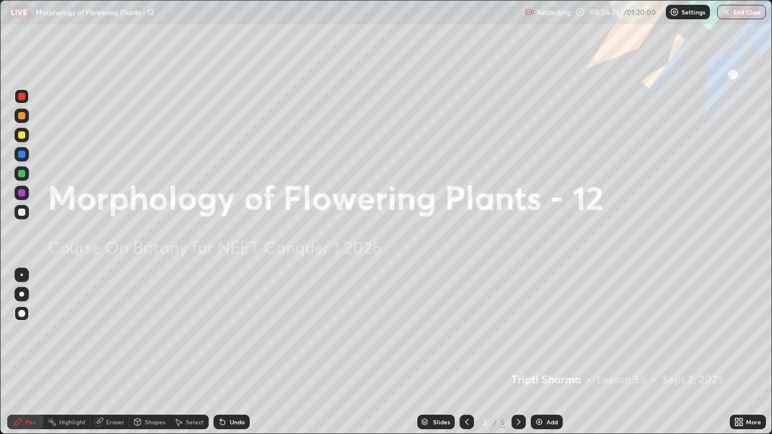
click at [464, 357] on icon at bounding box center [467, 422] width 10 height 10
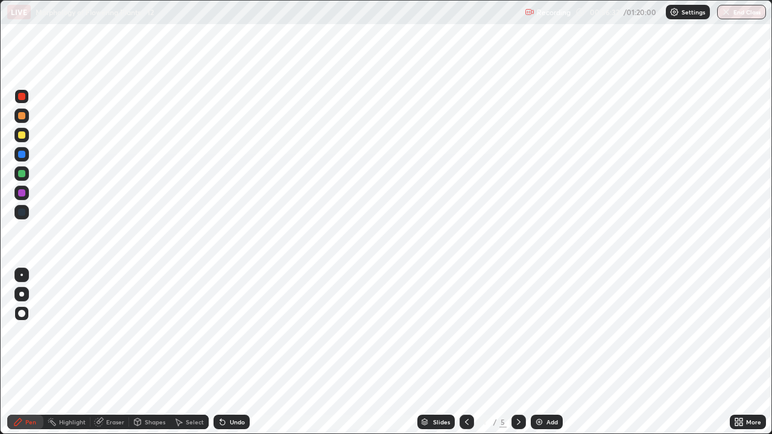
click at [517, 357] on icon at bounding box center [519, 422] width 10 height 10
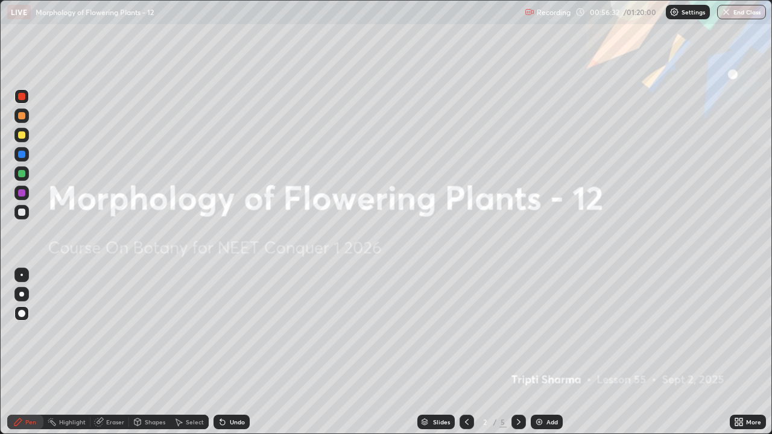
click at [516, 357] on icon at bounding box center [519, 422] width 10 height 10
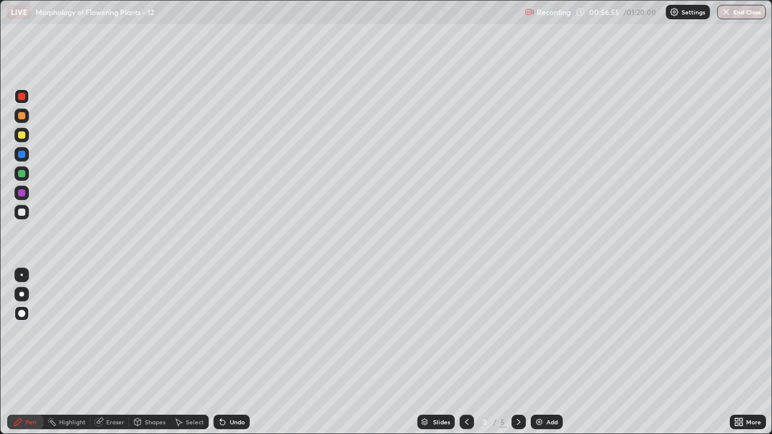
click at [22, 212] on div at bounding box center [21, 212] width 7 height 7
click at [104, 357] on div "Eraser" at bounding box center [109, 422] width 39 height 14
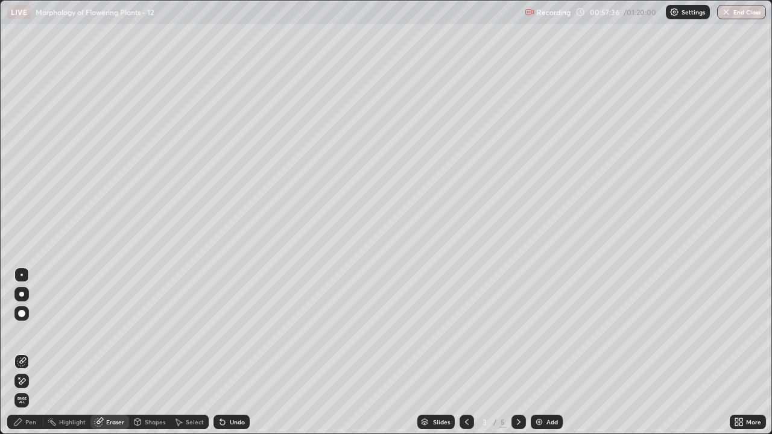
click at [52, 357] on icon at bounding box center [51, 422] width 1 height 1
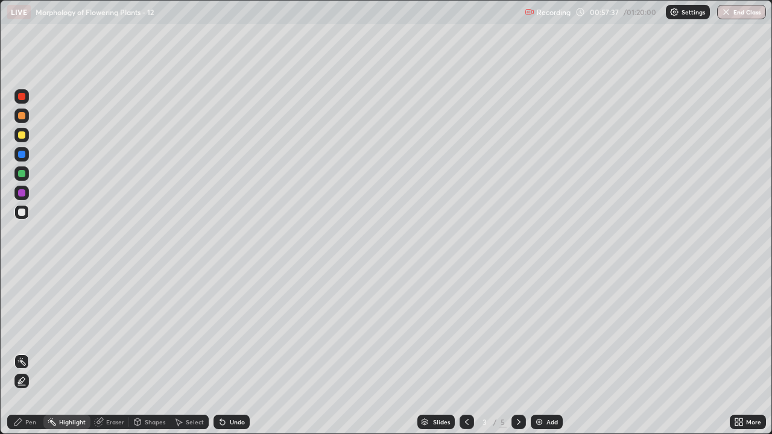
click at [19, 357] on icon at bounding box center [17, 422] width 7 height 7
click at [115, 357] on div "Eraser" at bounding box center [115, 422] width 18 height 6
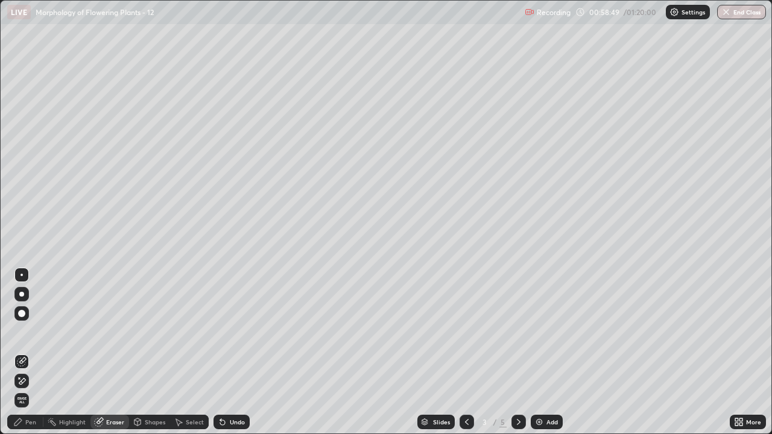
click at [112, 357] on div "Eraser" at bounding box center [115, 422] width 18 height 6
click at [36, 357] on div "Pen" at bounding box center [30, 422] width 11 height 6
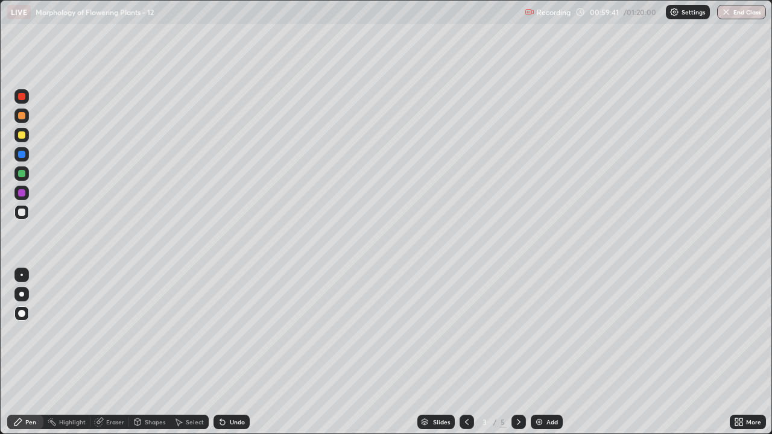
click at [108, 357] on div "Eraser" at bounding box center [115, 422] width 18 height 6
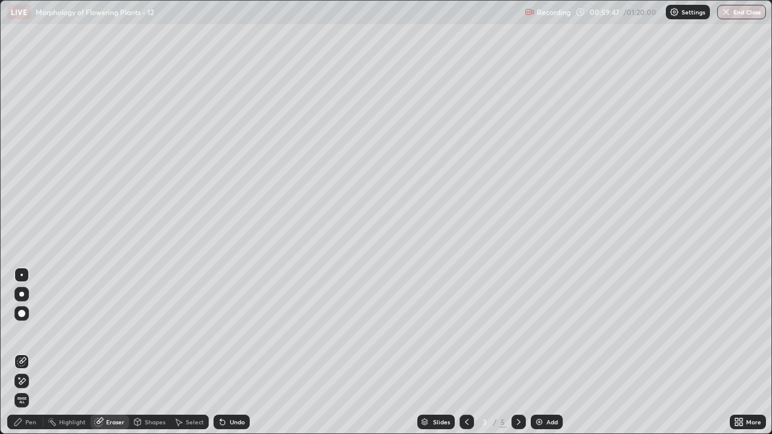
click at [32, 357] on div "Pen" at bounding box center [30, 422] width 11 height 6
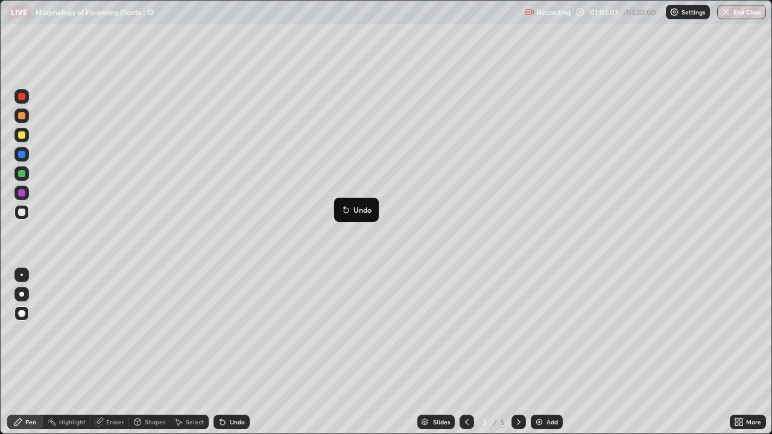
click at [31, 357] on div "Pen" at bounding box center [30, 422] width 11 height 6
click at [98, 357] on icon at bounding box center [99, 423] width 8 height 8
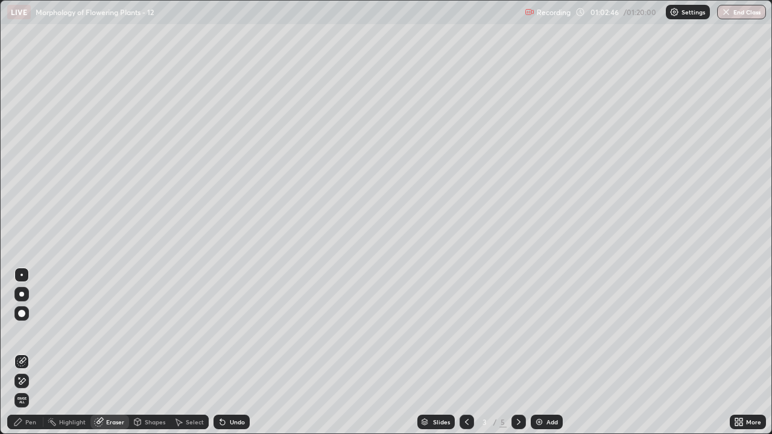
click at [30, 357] on div "Pen" at bounding box center [30, 422] width 11 height 6
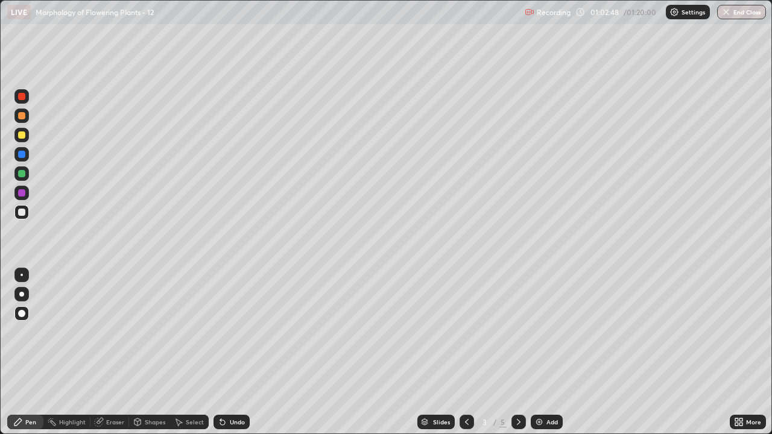
click at [97, 357] on icon at bounding box center [99, 423] width 8 height 8
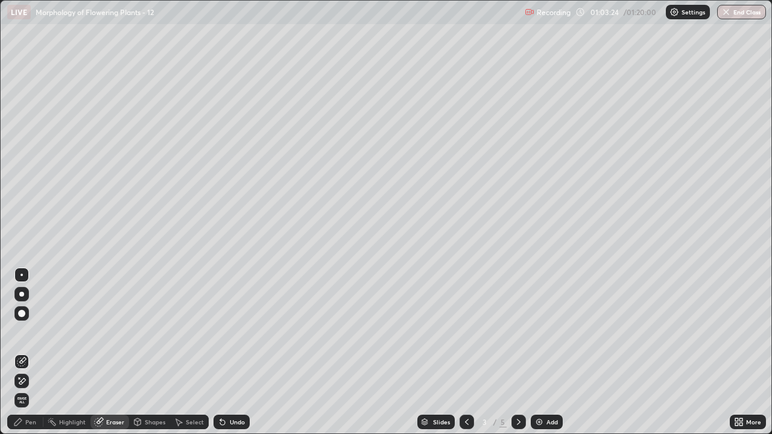
click at [32, 357] on div "Pen" at bounding box center [30, 422] width 11 height 6
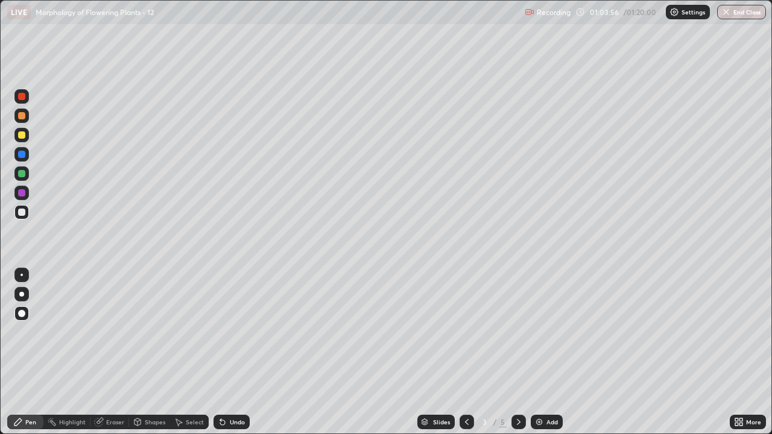
click at [103, 357] on icon at bounding box center [99, 422] width 10 height 10
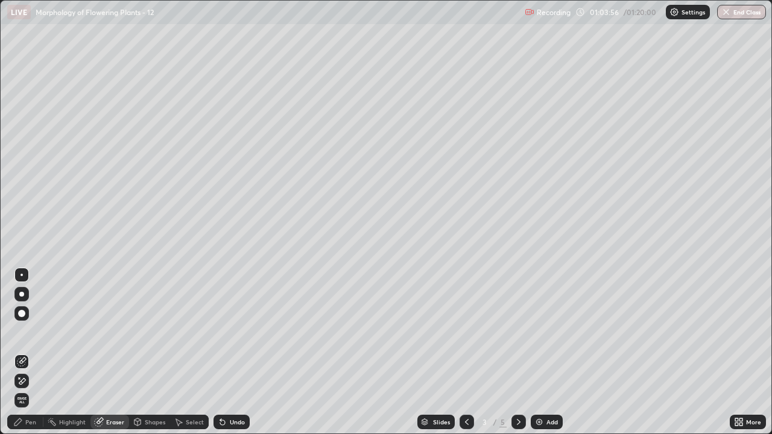
click at [22, 357] on span "Erase all" at bounding box center [21, 400] width 13 height 7
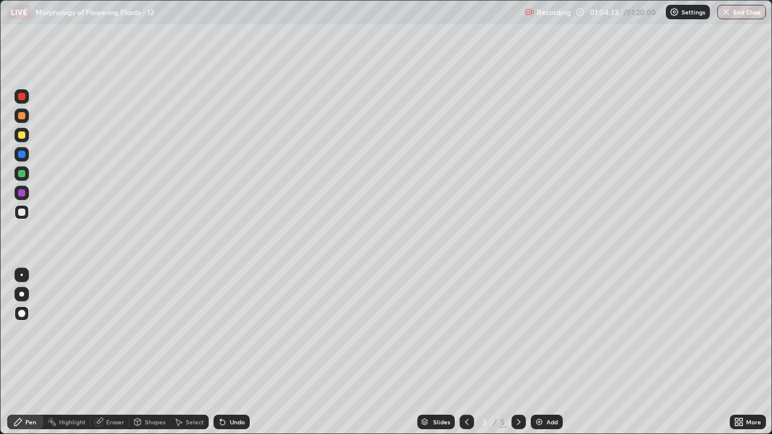
click at [114, 357] on div "Eraser" at bounding box center [115, 422] width 18 height 6
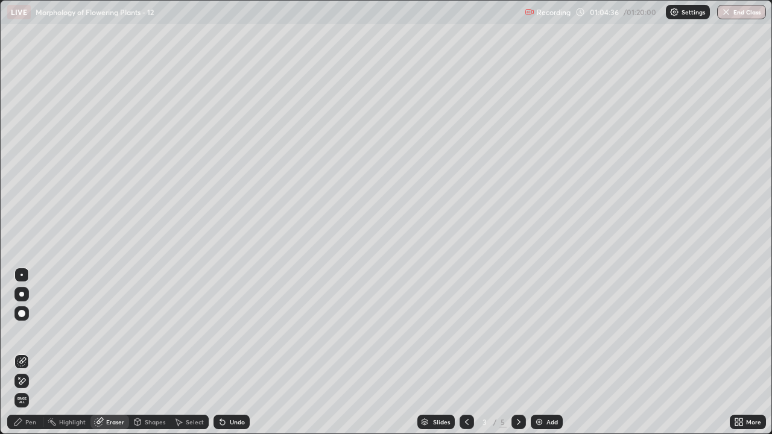
click at [28, 357] on div "Pen" at bounding box center [30, 422] width 11 height 6
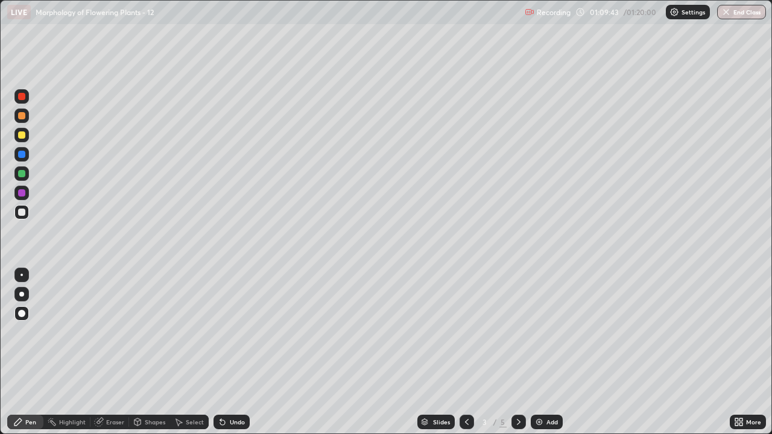
click at [113, 357] on div "Eraser" at bounding box center [115, 422] width 18 height 6
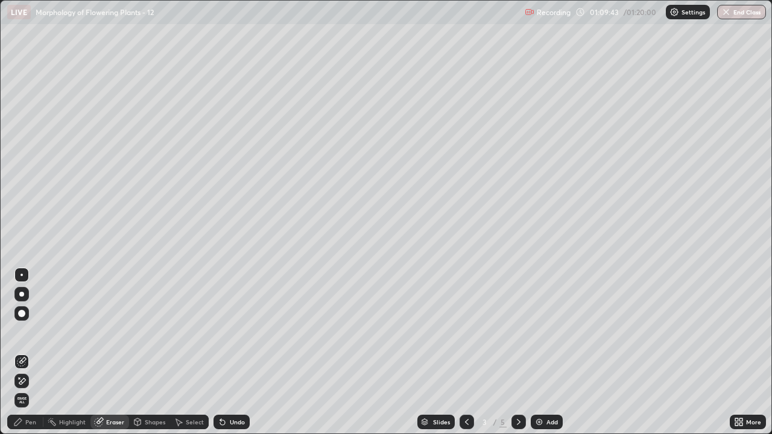
click at [24, 357] on span "Erase all" at bounding box center [21, 400] width 13 height 7
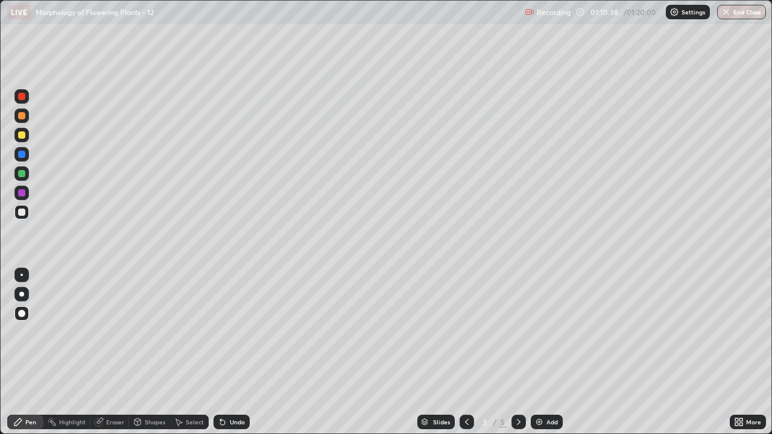
click at [116, 357] on div "Eraser" at bounding box center [115, 422] width 18 height 6
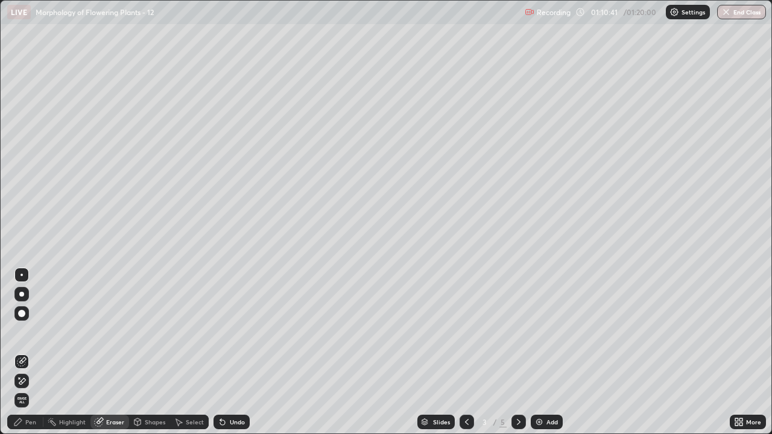
click at [30, 357] on div "Pen" at bounding box center [30, 422] width 11 height 6
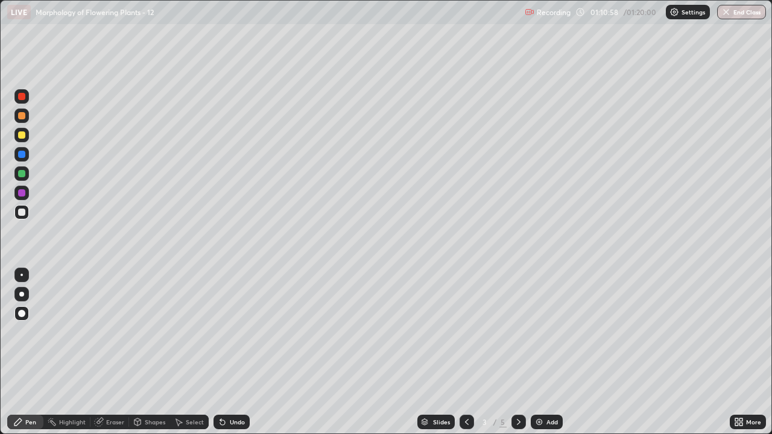
click at [228, 357] on div "Undo" at bounding box center [231, 422] width 36 height 14
click at [220, 357] on icon at bounding box center [220, 419] width 1 height 1
click at [22, 194] on div at bounding box center [21, 192] width 7 height 7
click at [23, 171] on div at bounding box center [21, 173] width 7 height 7
click at [104, 357] on div "Eraser" at bounding box center [109, 422] width 39 height 14
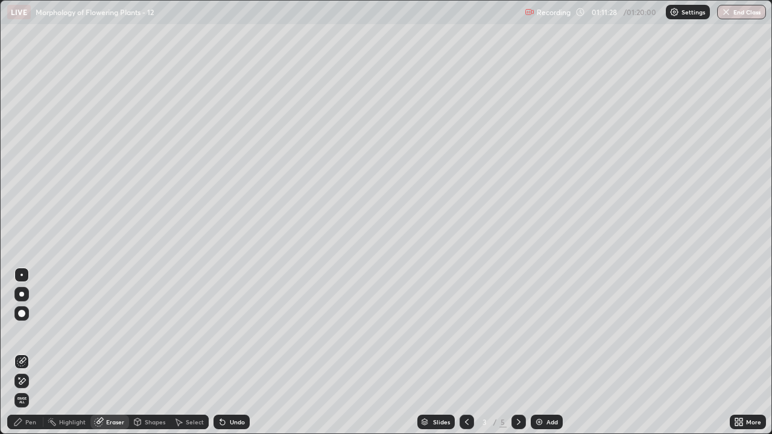
click at [27, 357] on div "Pen" at bounding box center [30, 422] width 11 height 6
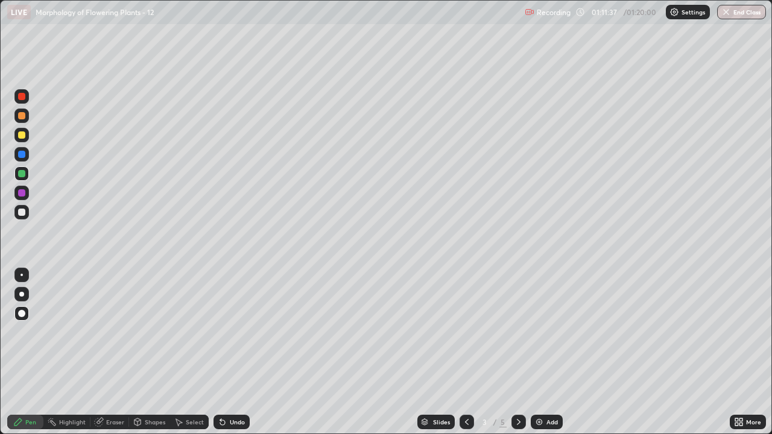
click at [19, 154] on div at bounding box center [21, 154] width 7 height 7
click at [24, 134] on div at bounding box center [21, 134] width 7 height 7
click at [225, 357] on icon at bounding box center [223, 422] width 10 height 10
click at [230, 357] on div "Undo" at bounding box center [237, 422] width 15 height 6
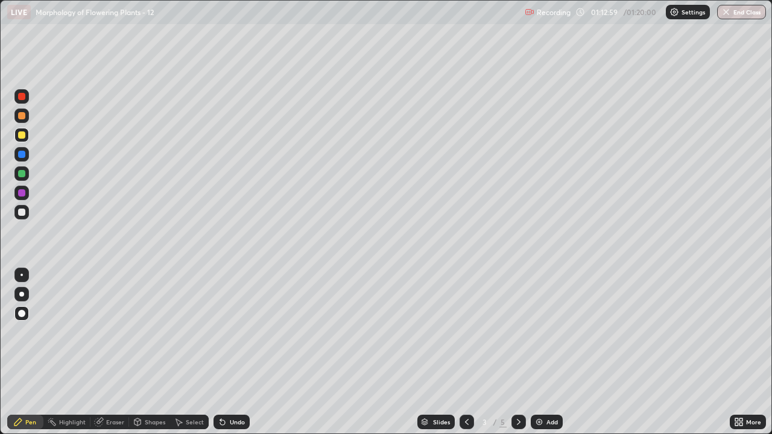
click at [114, 357] on div "Eraser" at bounding box center [115, 422] width 18 height 6
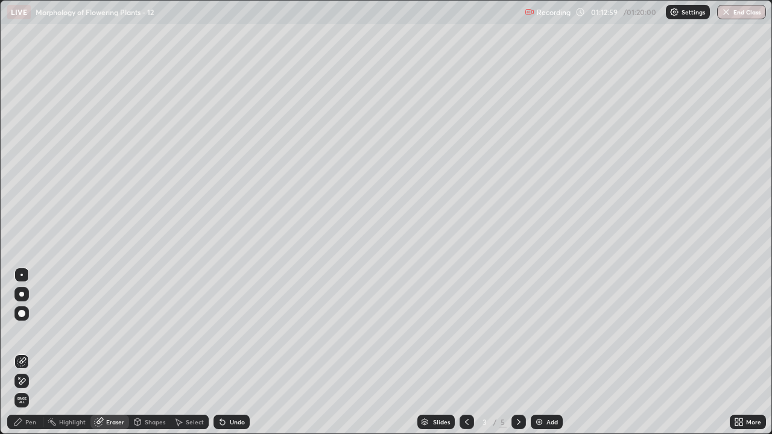
click at [21, 357] on span "Erase all" at bounding box center [21, 400] width 13 height 7
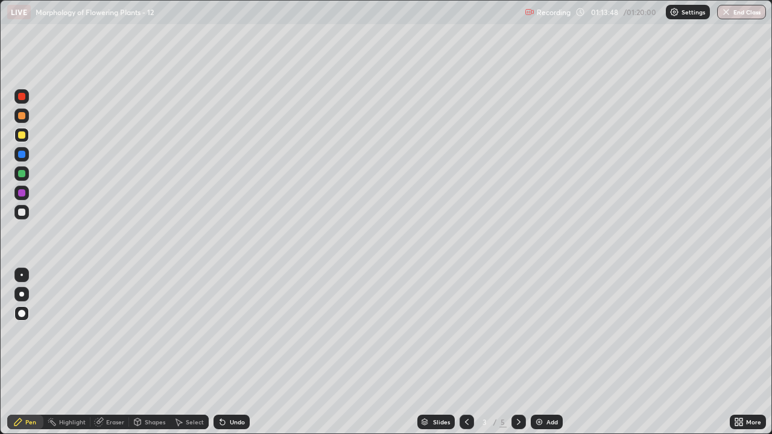
click at [112, 357] on div "Eraser" at bounding box center [115, 422] width 18 height 6
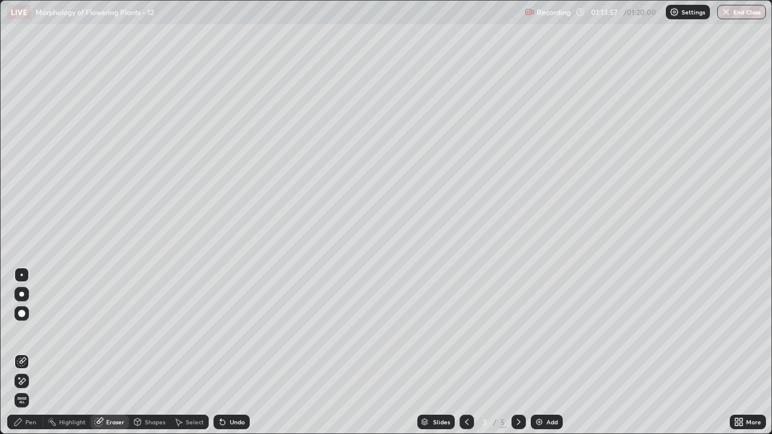
click at [69, 357] on div "Highlight" at bounding box center [72, 422] width 27 height 6
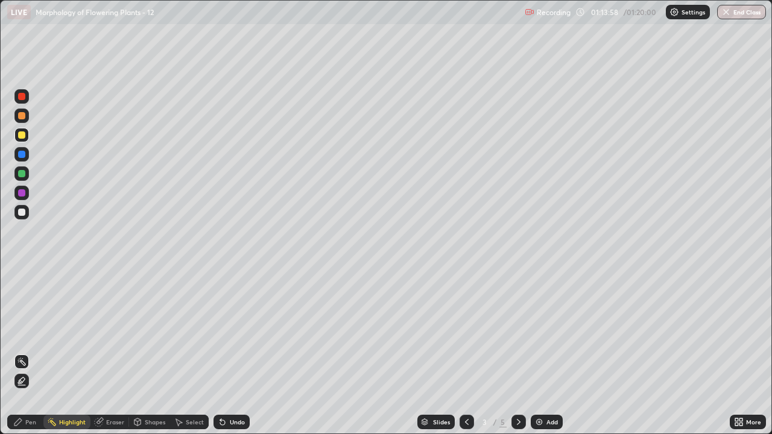
click at [31, 357] on div "Pen" at bounding box center [30, 422] width 11 height 6
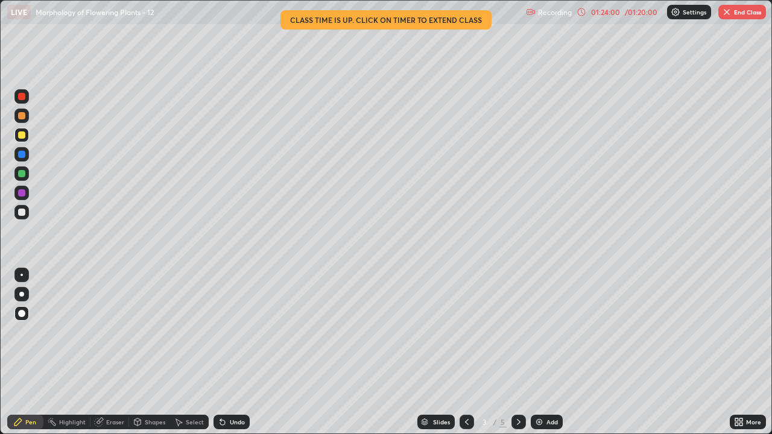
click at [743, 18] on button "End Class" at bounding box center [742, 12] width 48 height 14
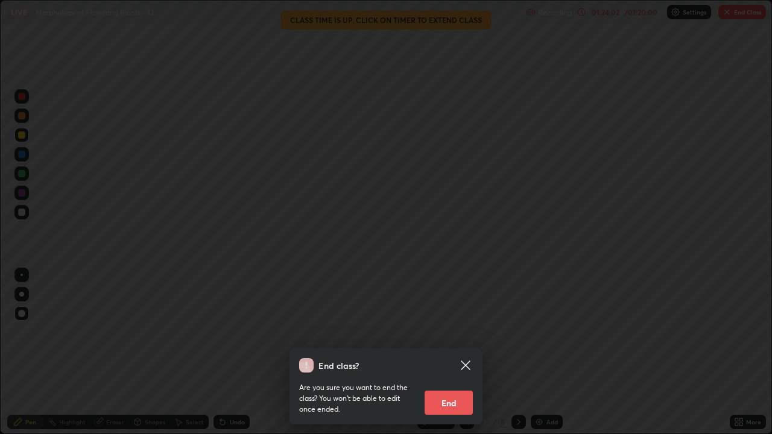
click at [459, 357] on button "End" at bounding box center [449, 403] width 48 height 24
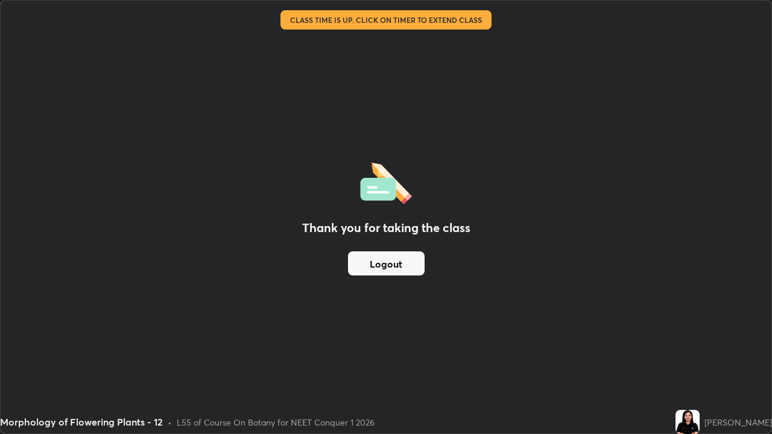
click at [386, 262] on button "Logout" at bounding box center [386, 263] width 77 height 24
click at [396, 261] on button "Logout" at bounding box center [386, 263] width 77 height 24
